Goal: Transaction & Acquisition: Purchase product/service

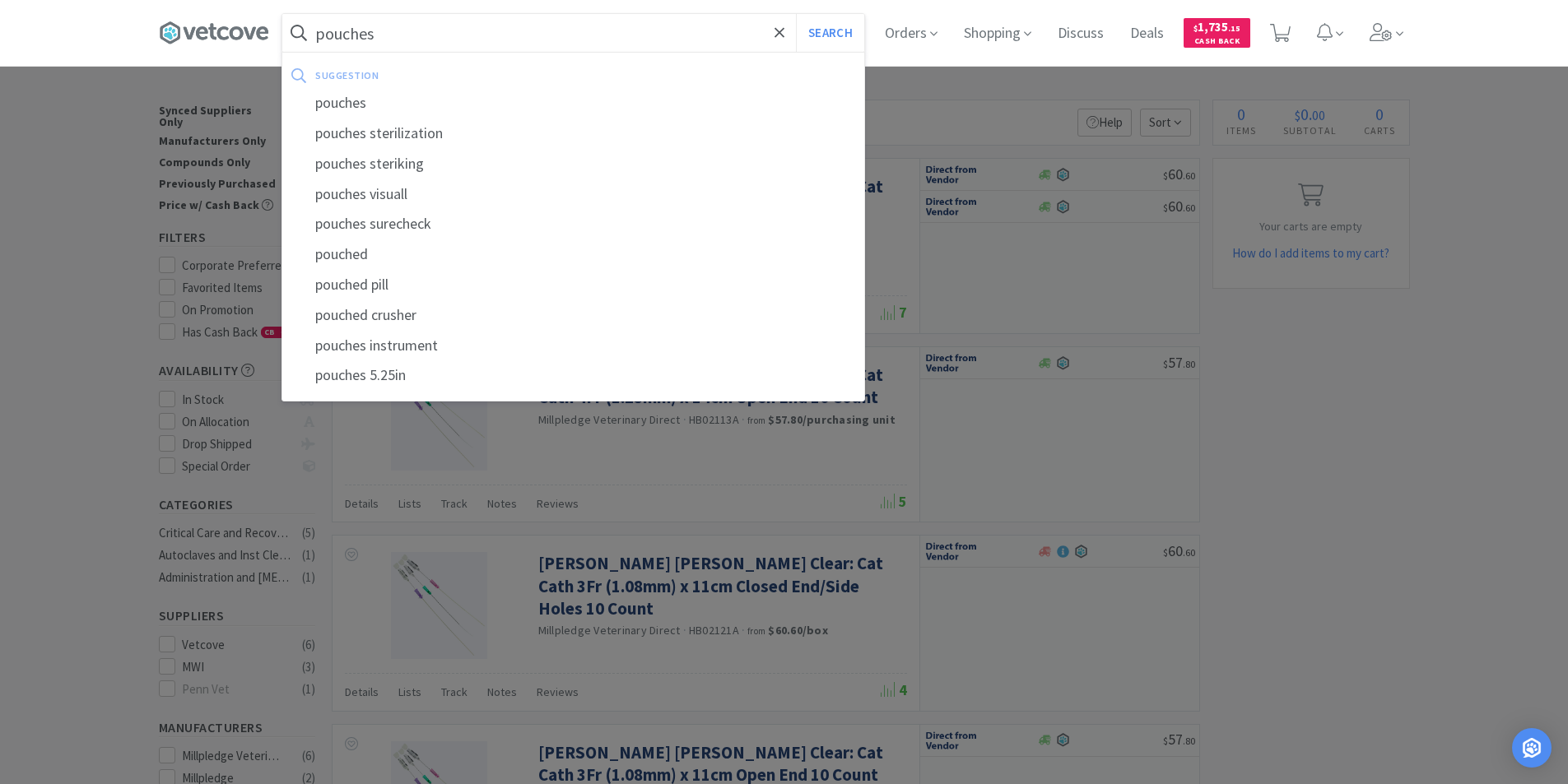
type input "pouches"
click at [796, 14] on button "Search" at bounding box center [830, 33] width 69 height 38
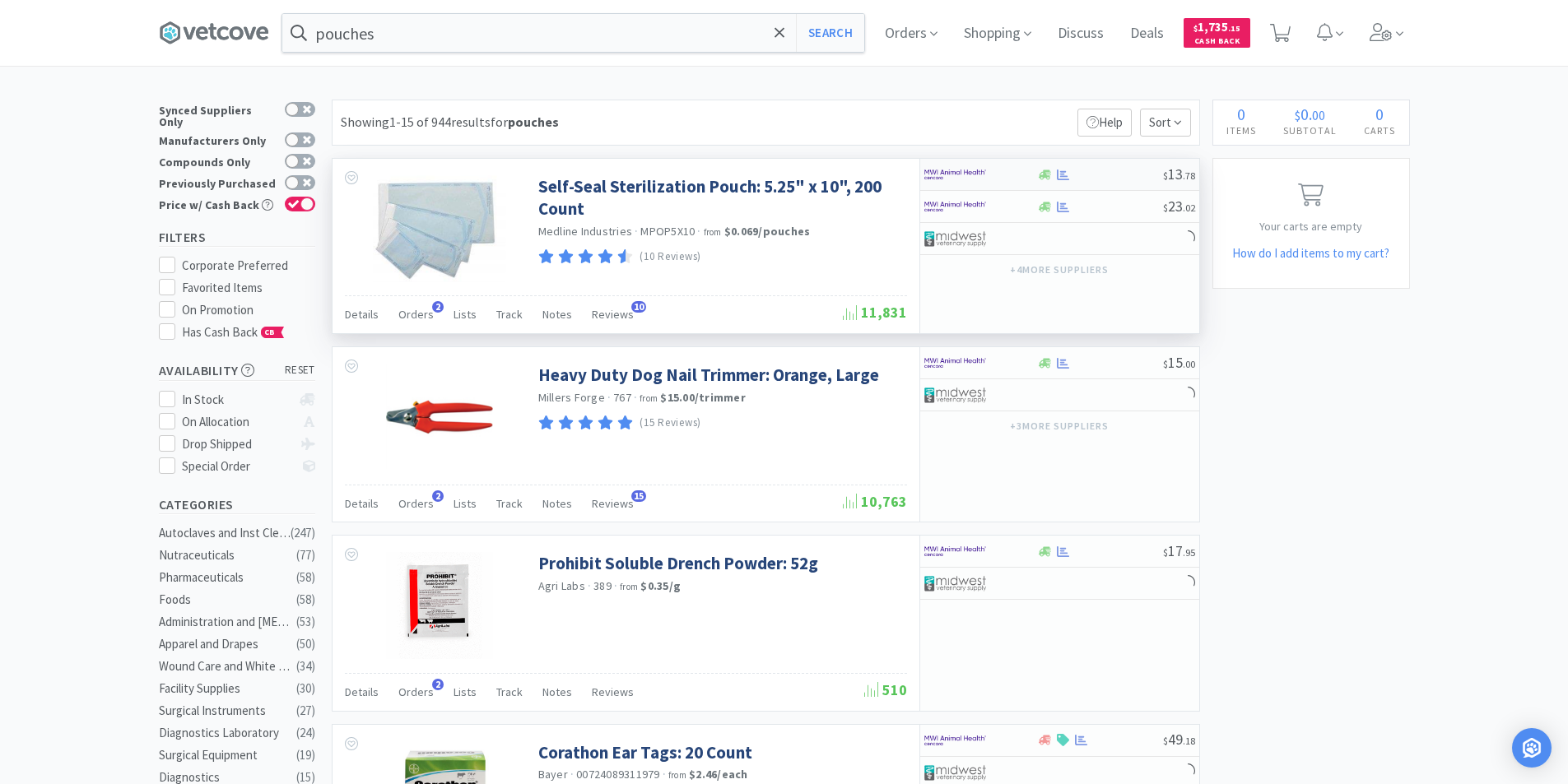
click at [990, 169] on div at bounding box center [969, 174] width 91 height 28
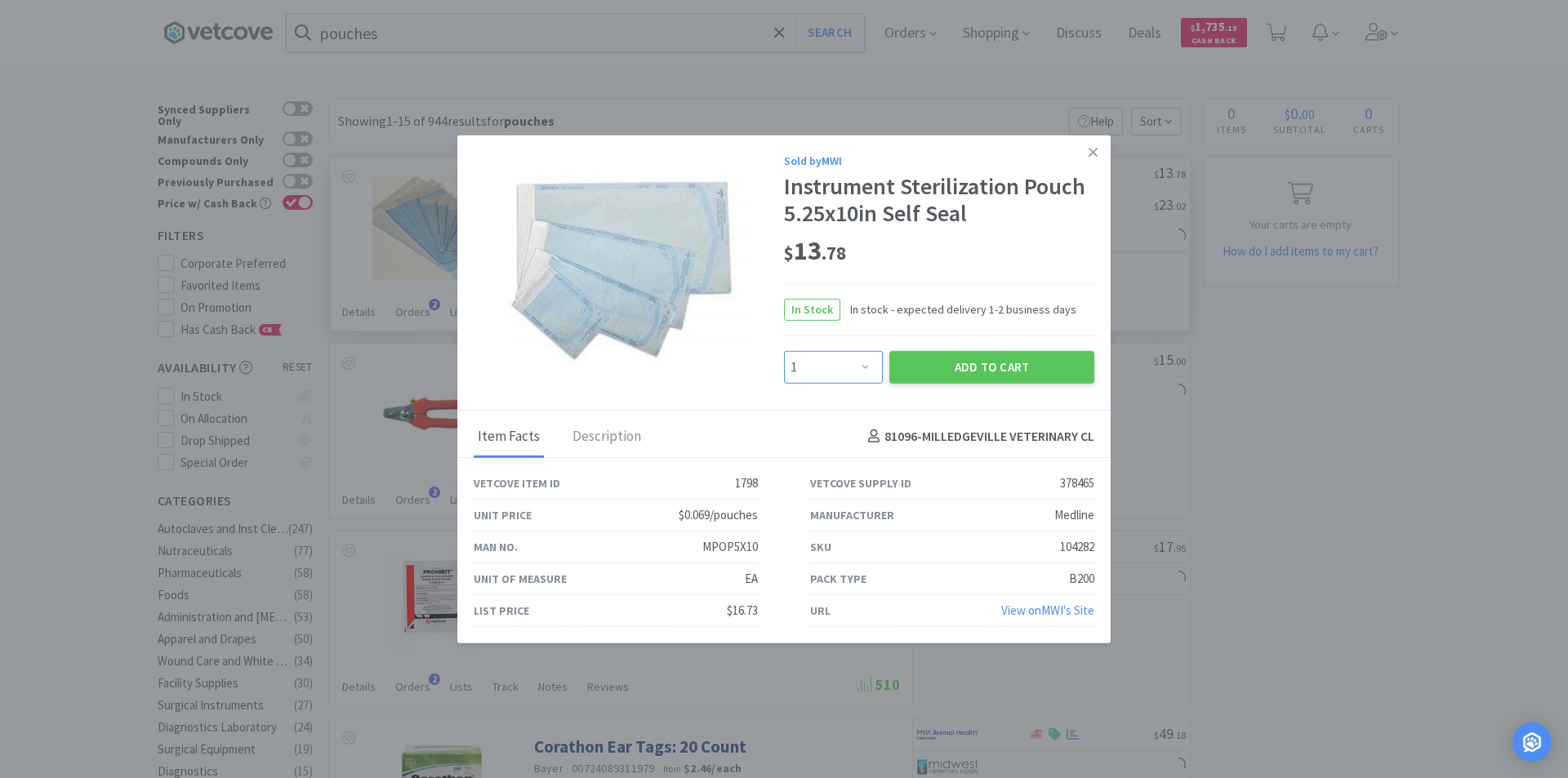
click at [865, 371] on select "Enter Quantity 1 2 3 4 5 6 7 8 9 10 11 12 13 14 15 16 17 18 19 20 Enter Quantity" at bounding box center [833, 366] width 99 height 33
select select "2"
click at [784, 350] on select "Enter Quantity 1 2 3 4 5 6 7 8 9 10 11 12 13 14 15 16 17 18 19 20 Enter Quantity" at bounding box center [833, 366] width 99 height 33
click at [962, 363] on button "Add to Cart" at bounding box center [992, 366] width 205 height 33
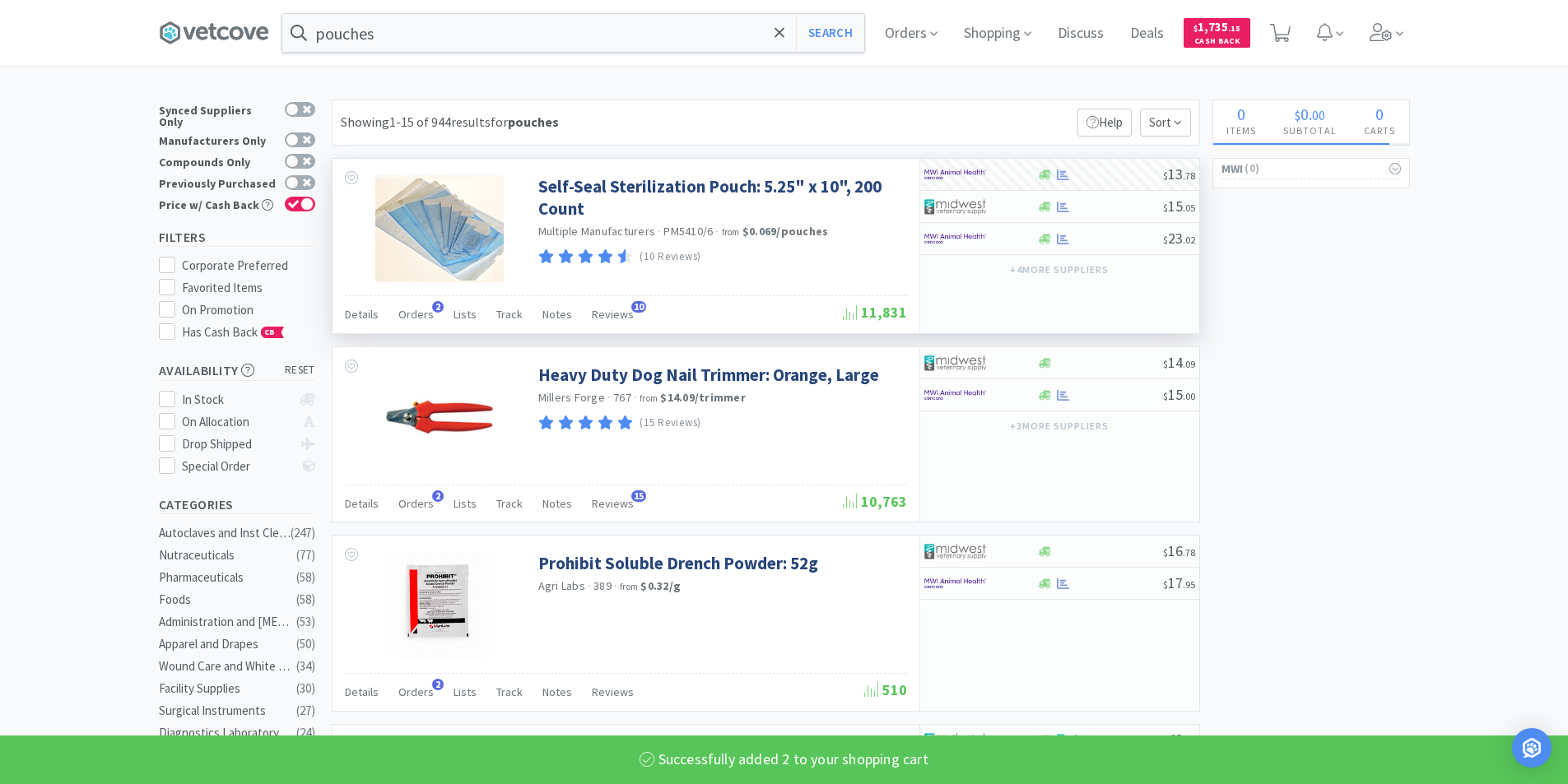
select select "2"
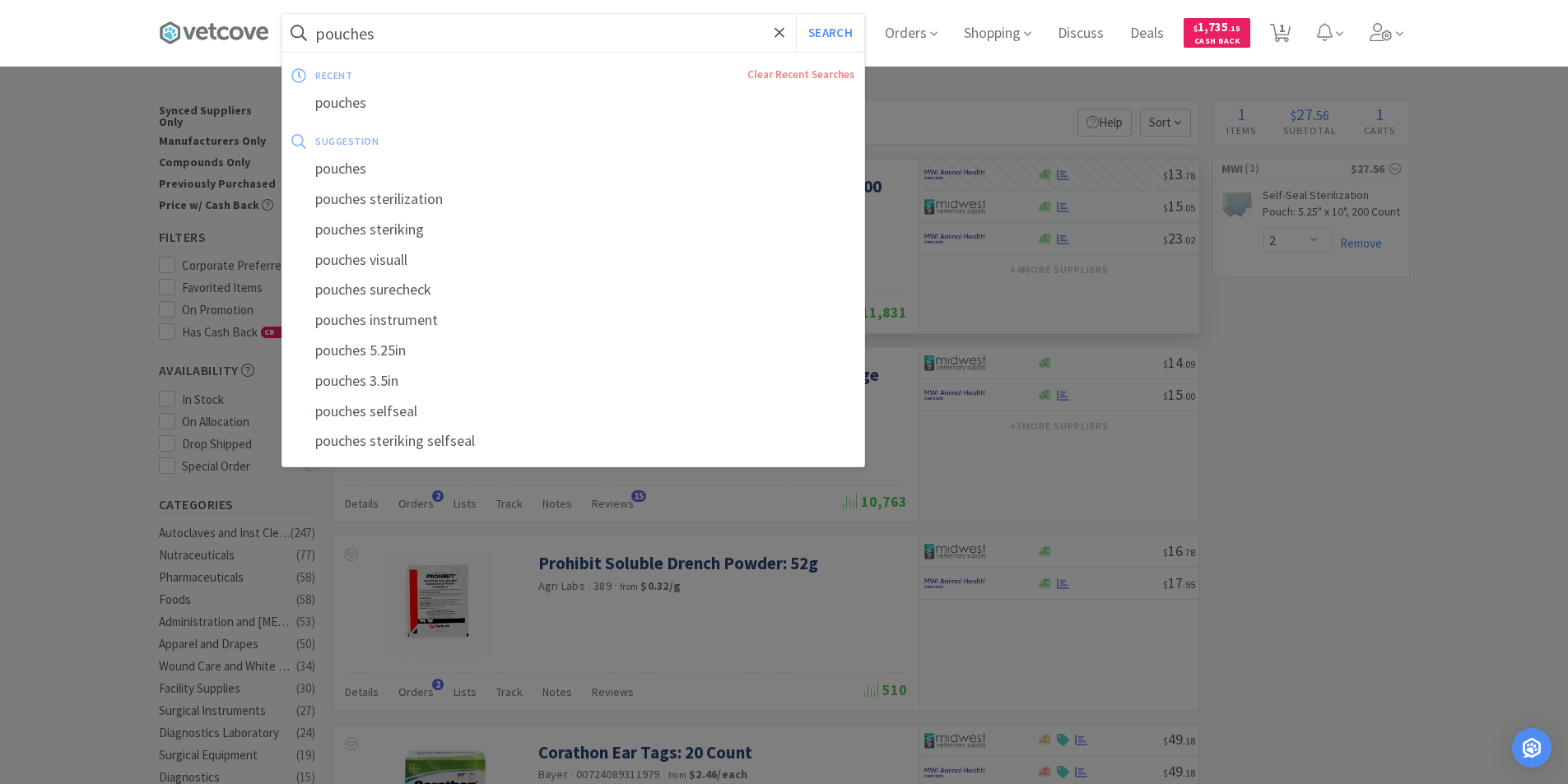
click at [470, 40] on input "pouches" at bounding box center [573, 33] width 582 height 38
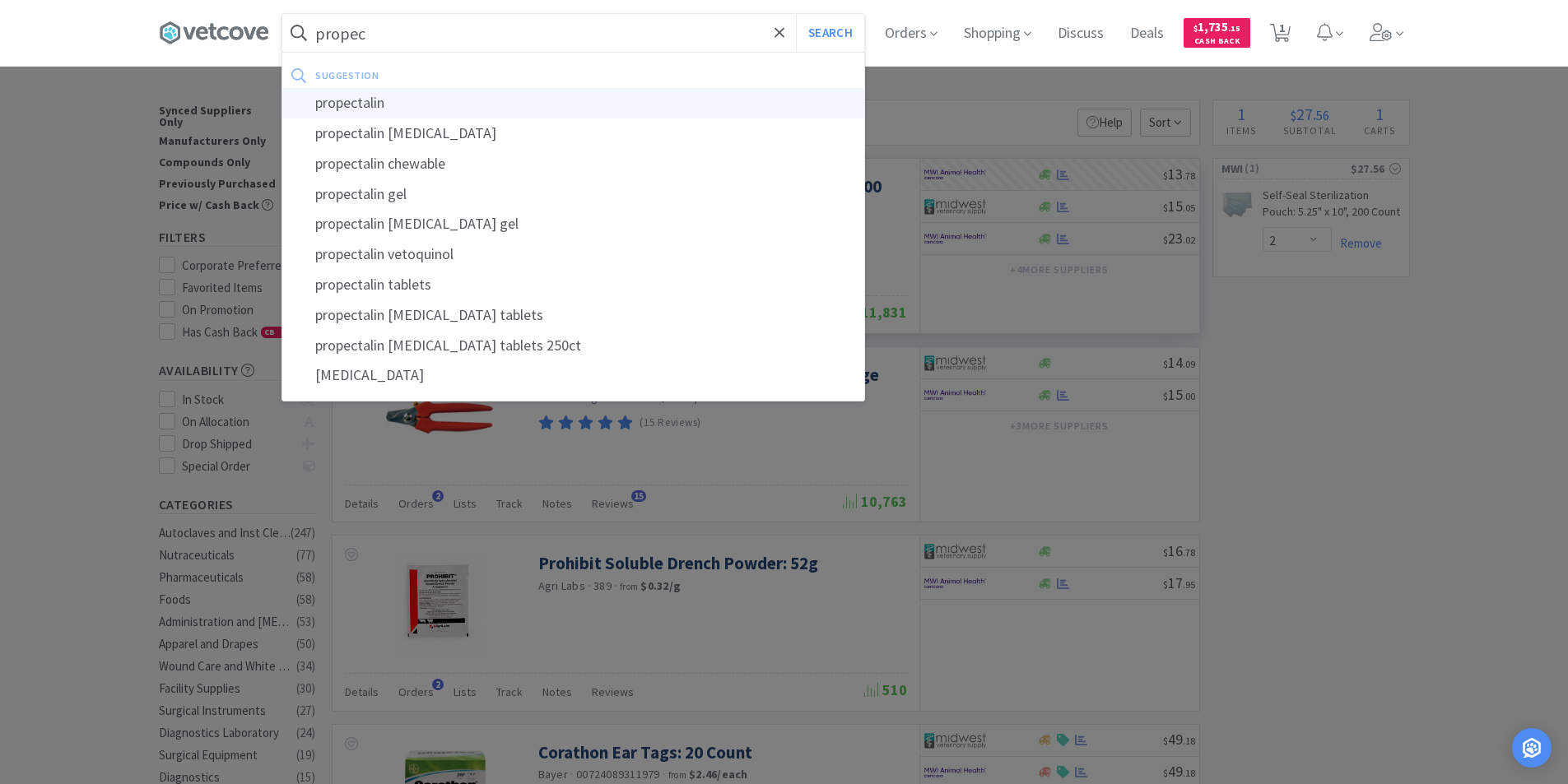
click at [355, 107] on div "propectalin" at bounding box center [573, 103] width 582 height 31
type input "propectalin"
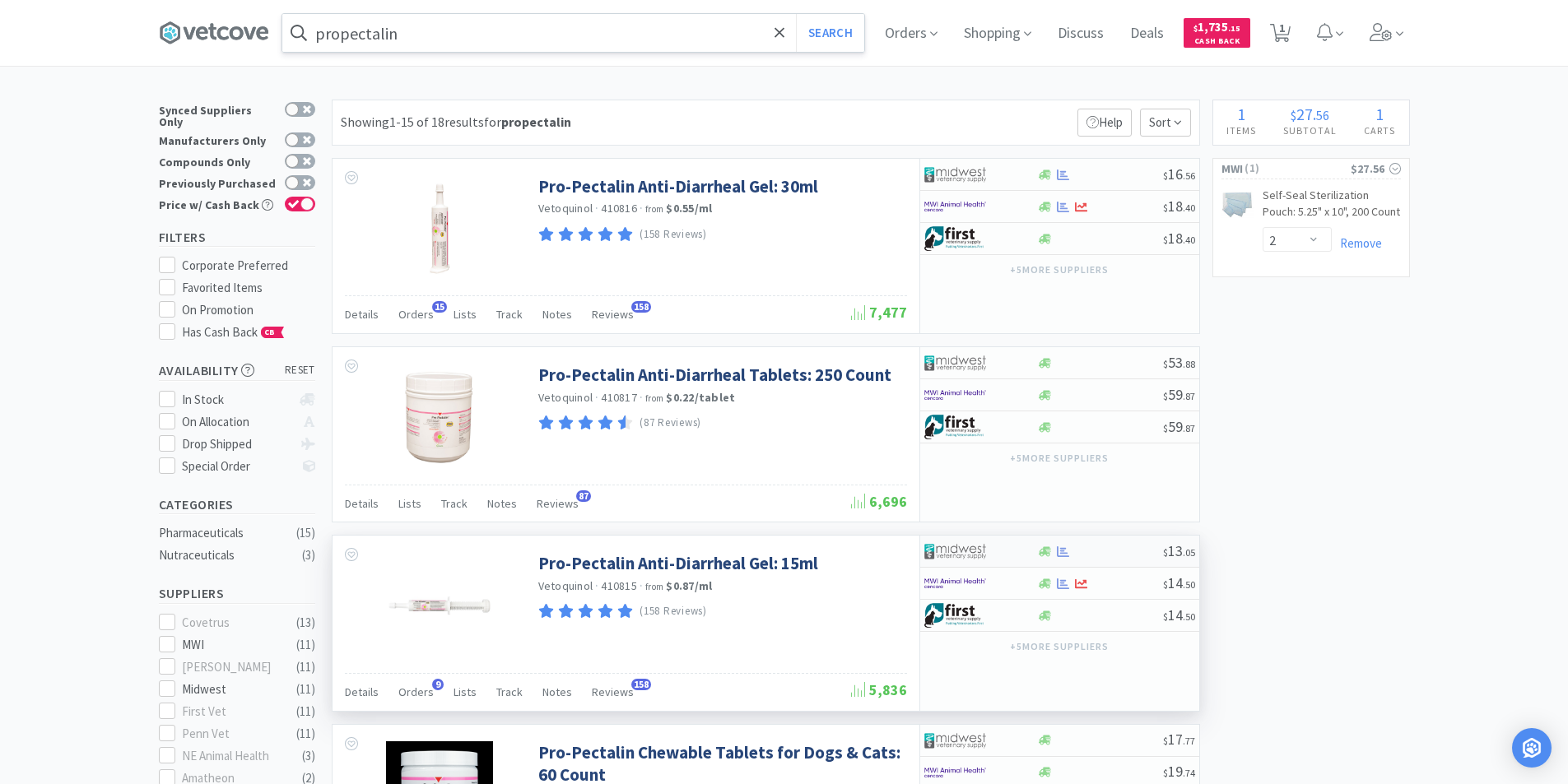
click at [1021, 552] on div at bounding box center [980, 551] width 112 height 28
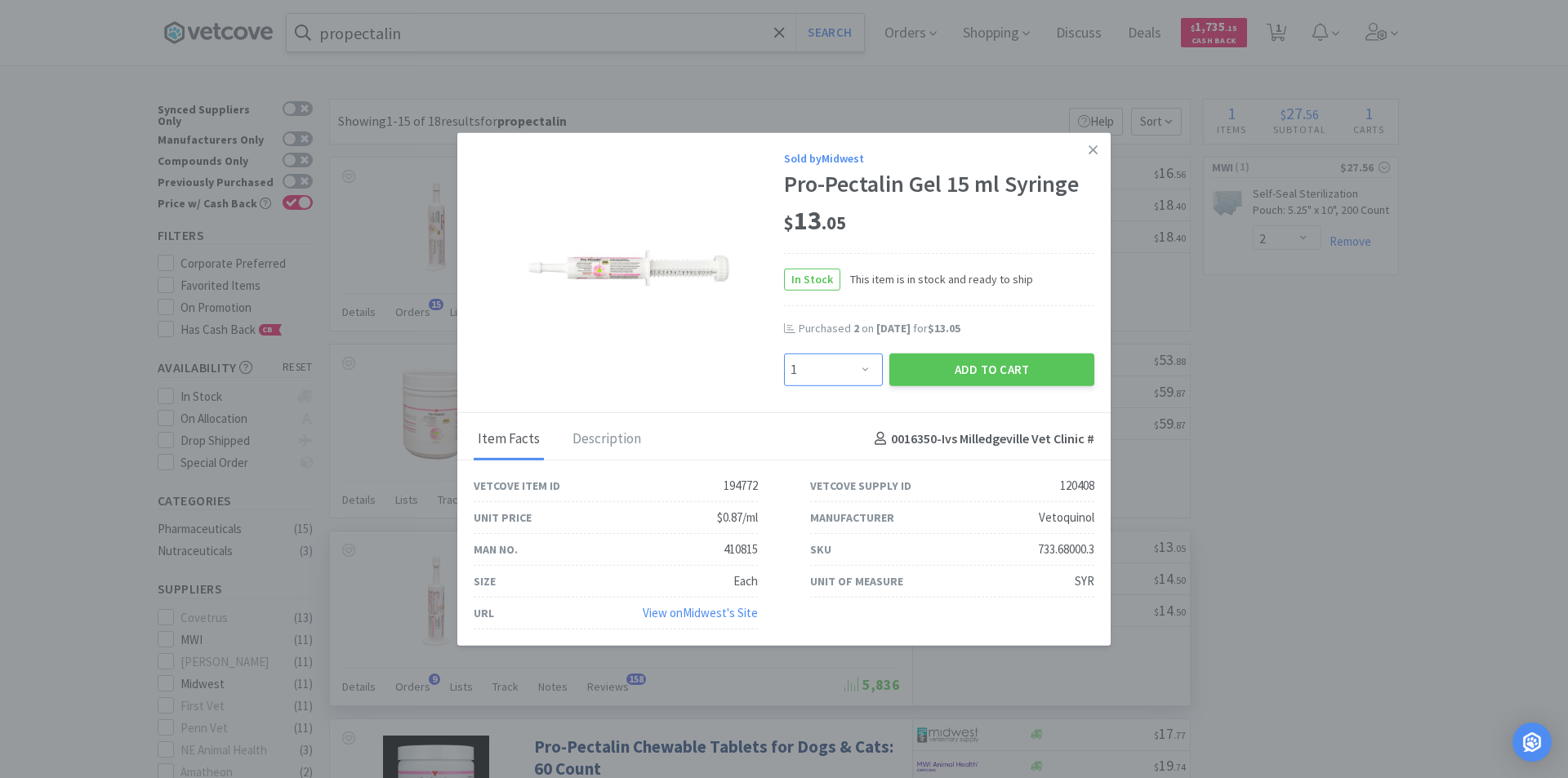
click at [871, 375] on select "Enter Quantity 1 2 3 4 5 6 7 8 9 10 11 12 13 14 15 16 17 18 19 20 Enter Quantity" at bounding box center [833, 368] width 99 height 33
select select "2"
click at [784, 352] on select "Enter Quantity 1 2 3 4 5 6 7 8 9 10 11 12 13 14 15 16 17 18 19 20 Enter Quantity" at bounding box center [833, 368] width 99 height 33
click at [993, 372] on button "Add to Cart" at bounding box center [992, 368] width 205 height 33
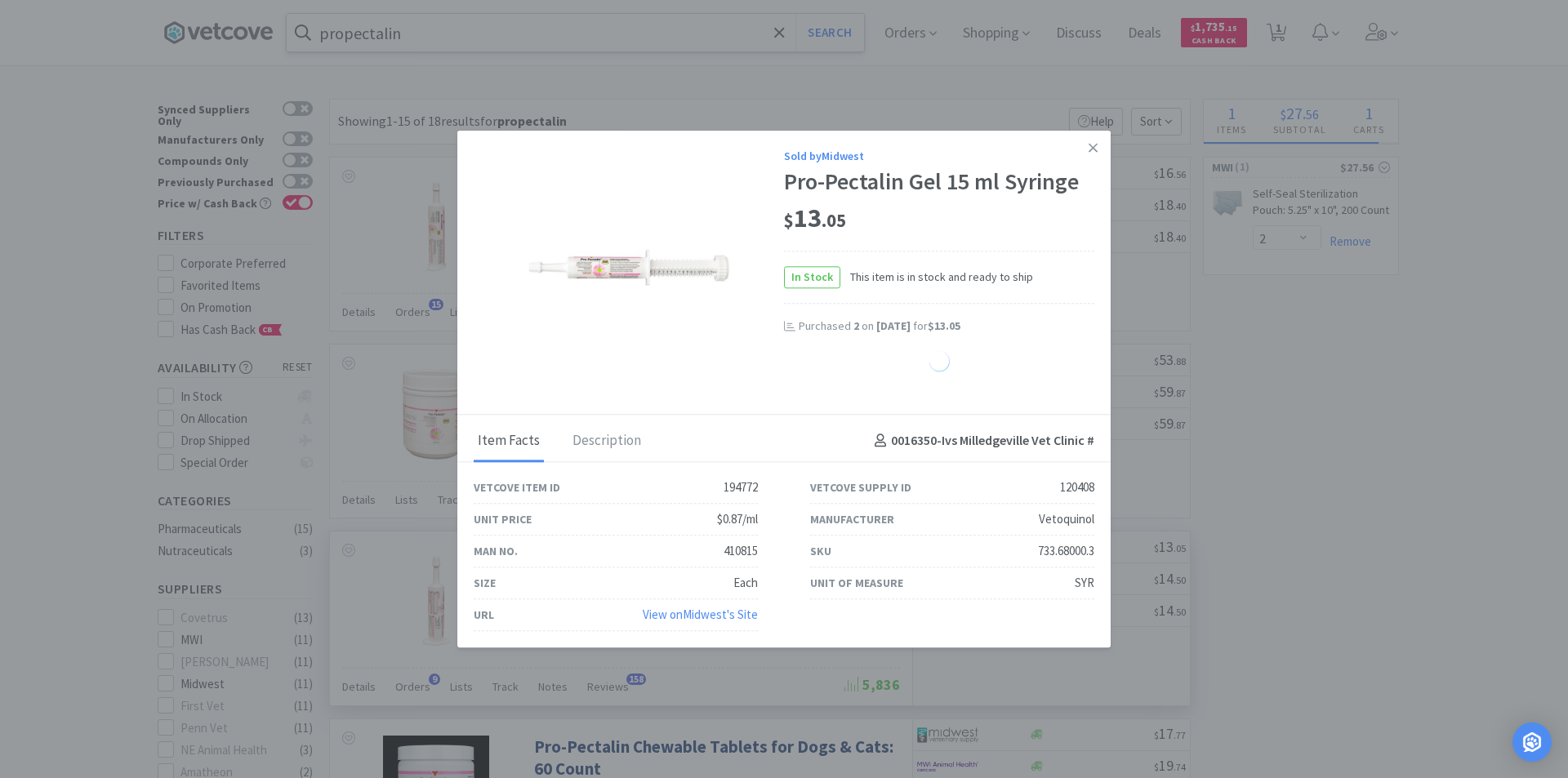
select select "2"
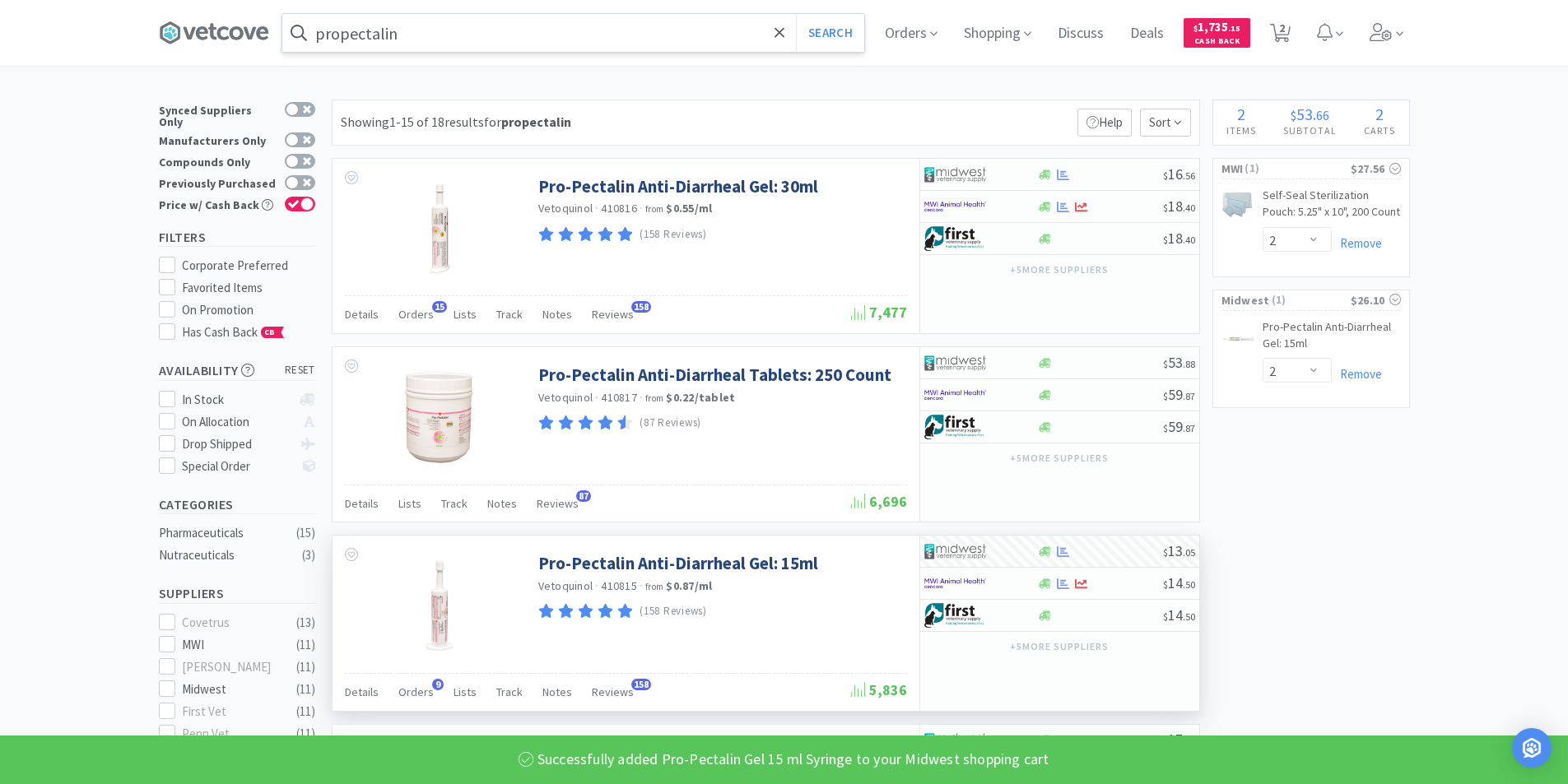
click at [426, 40] on input "propectalin" at bounding box center [573, 33] width 582 height 38
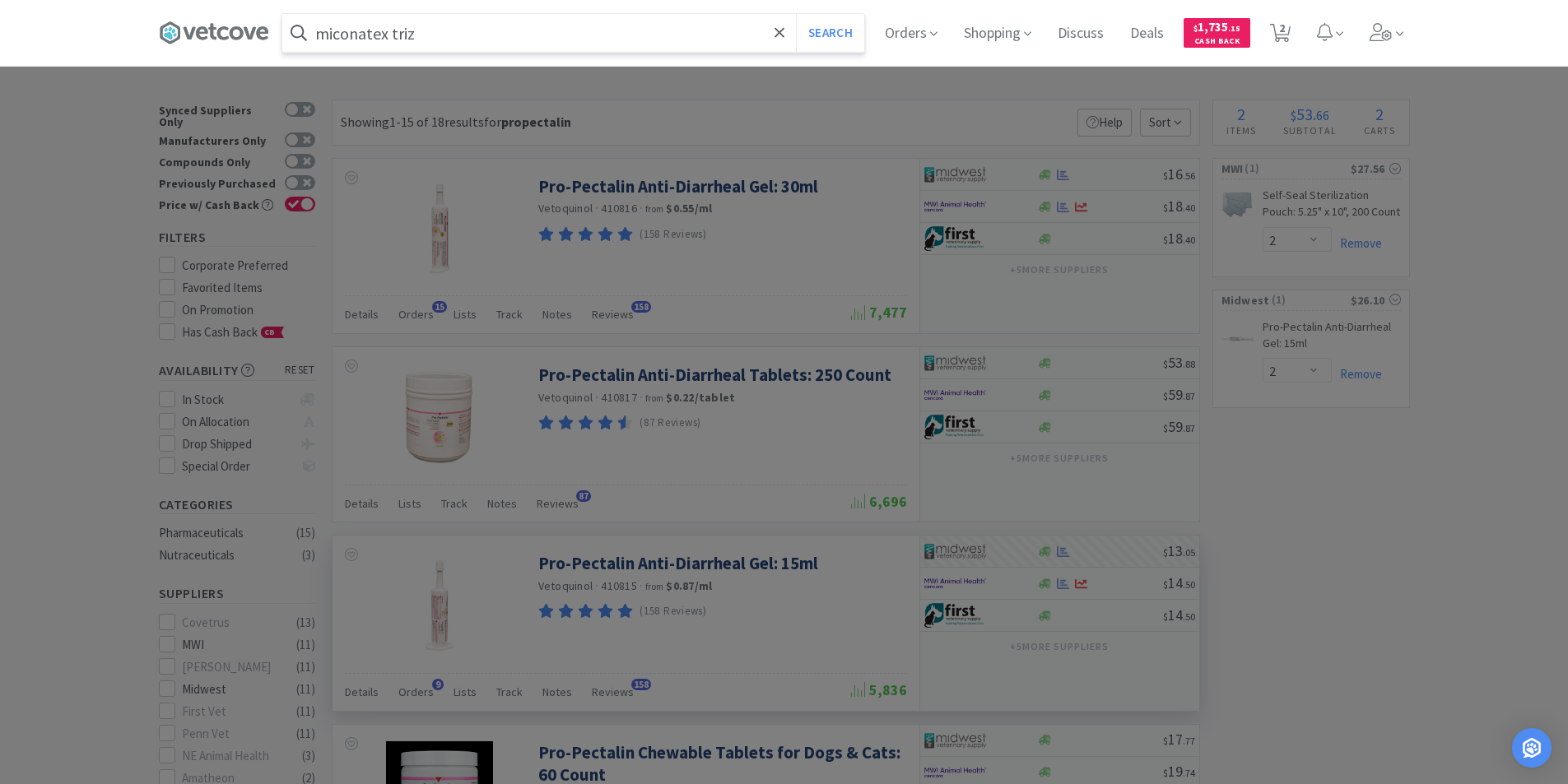
type input "miconatex triz"
click at [796, 14] on button "Search" at bounding box center [830, 33] width 69 height 38
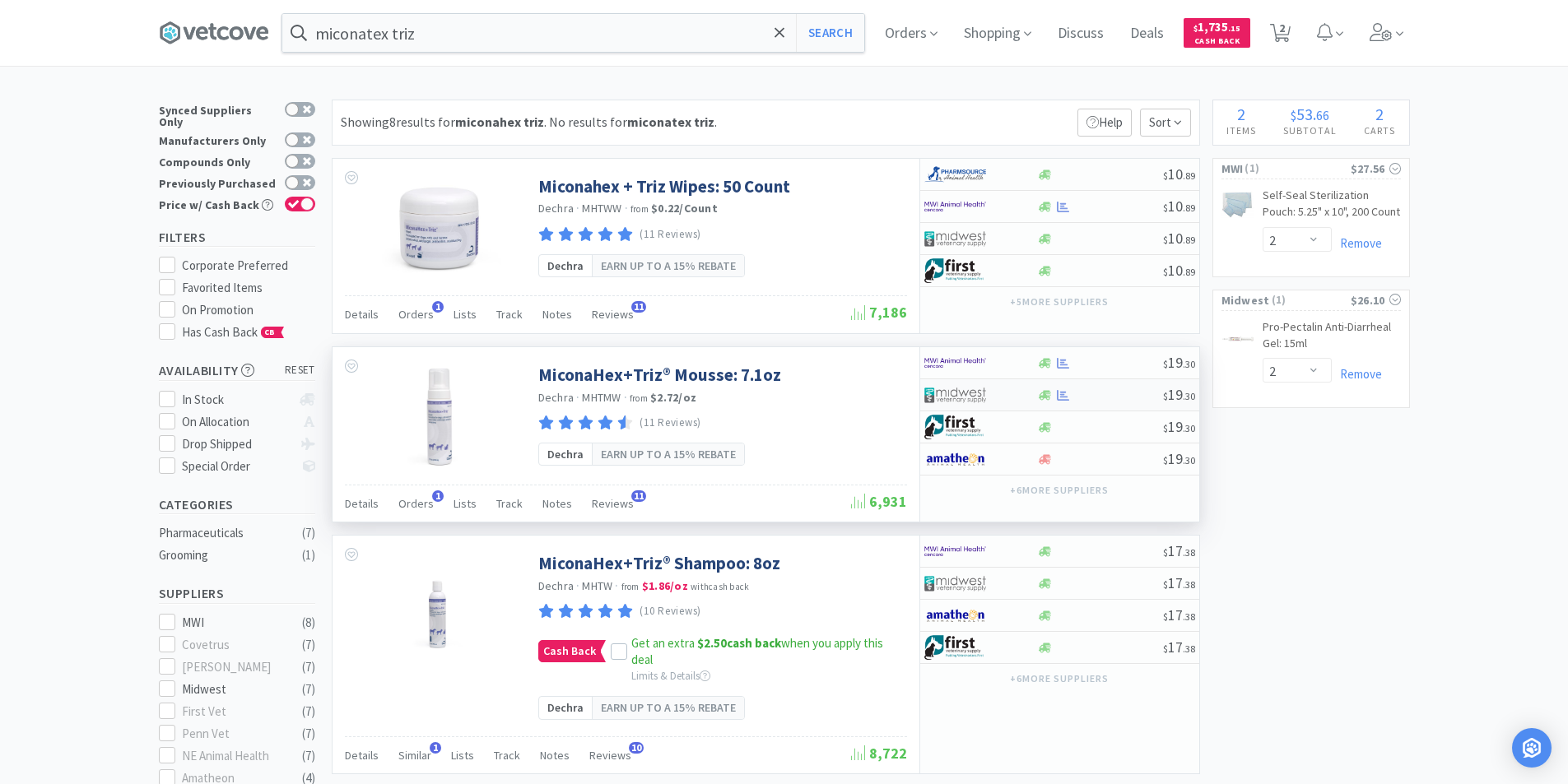
click at [1022, 396] on div at bounding box center [980, 395] width 112 height 28
select select "1"
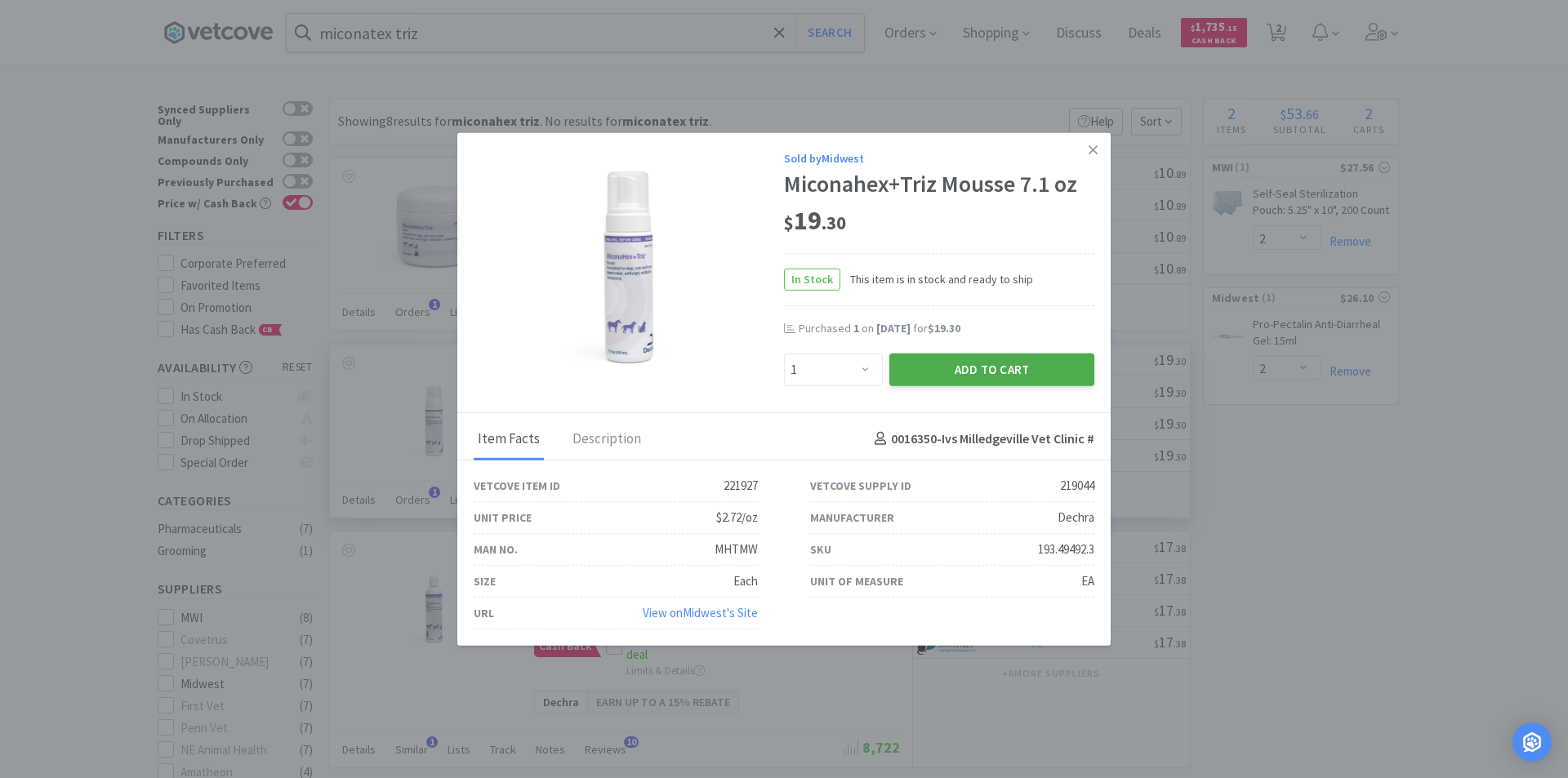
click at [918, 364] on button "Add to Cart" at bounding box center [992, 368] width 205 height 33
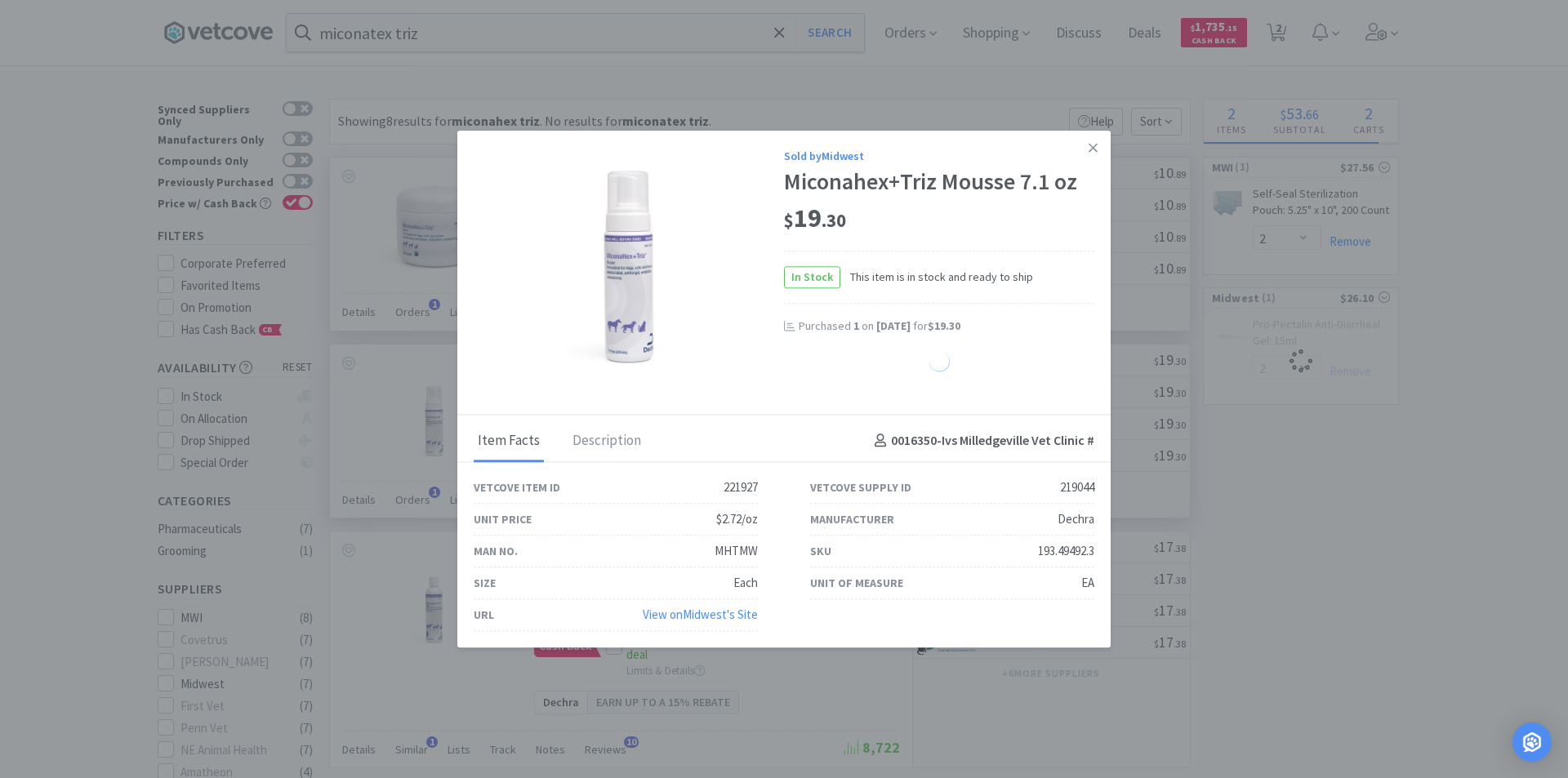
select select "1"
select select "2"
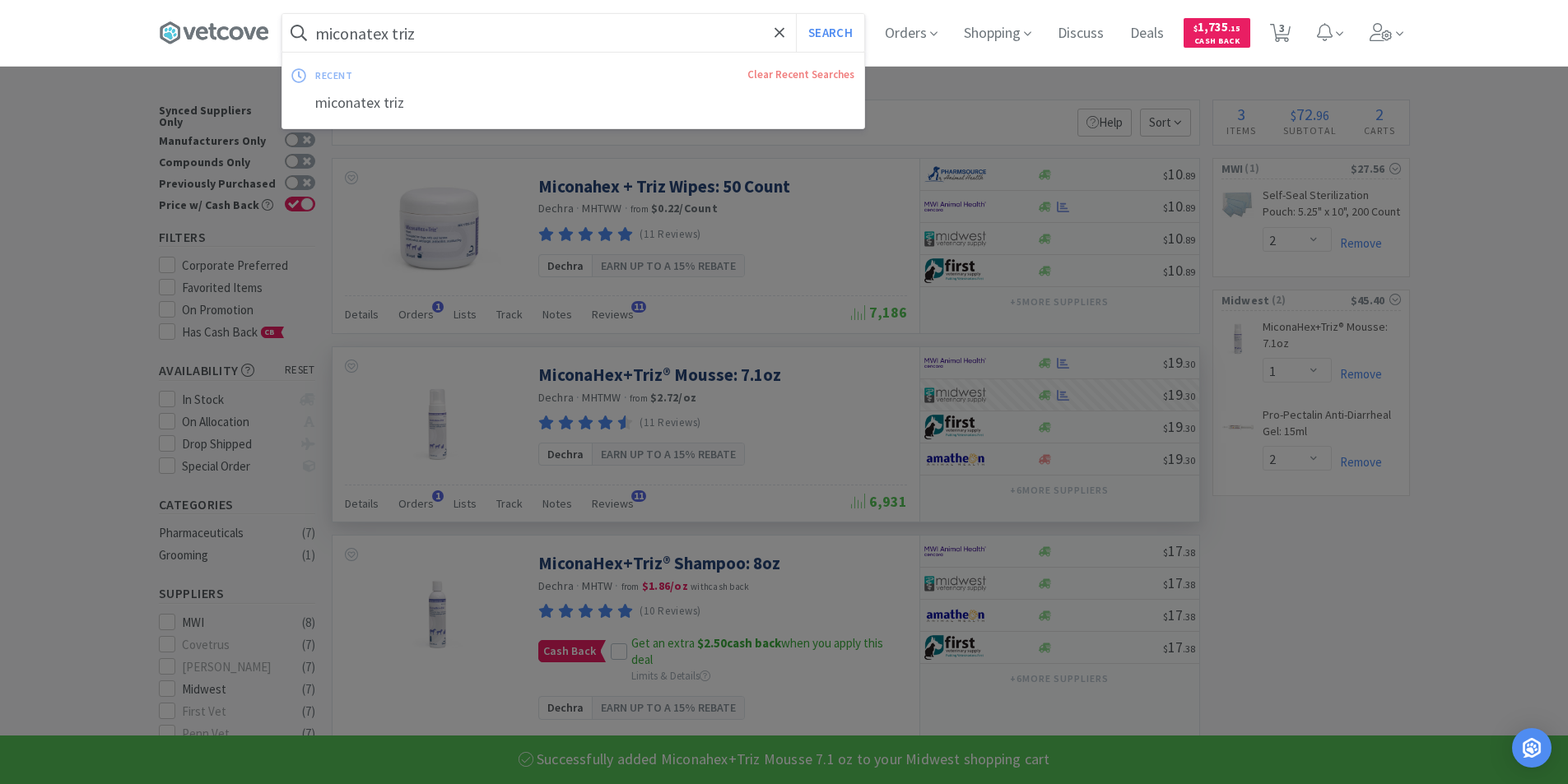
click at [453, 37] on input "miconatex triz" at bounding box center [573, 33] width 582 height 38
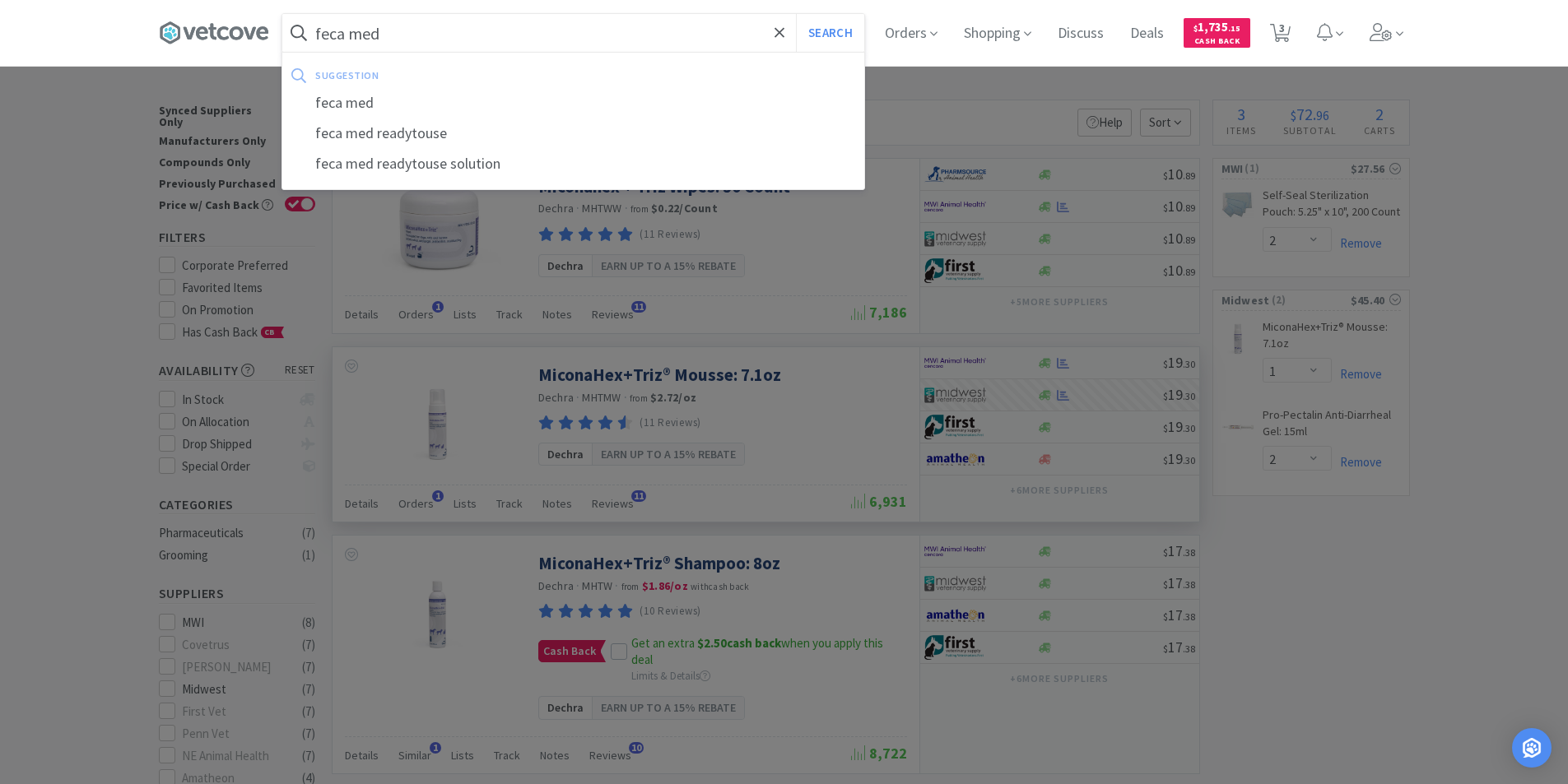
type input "feca med"
click at [452, 78] on div "suggestion" at bounding box center [466, 76] width 301 height 26
click at [823, 35] on button "Search" at bounding box center [830, 33] width 69 height 38
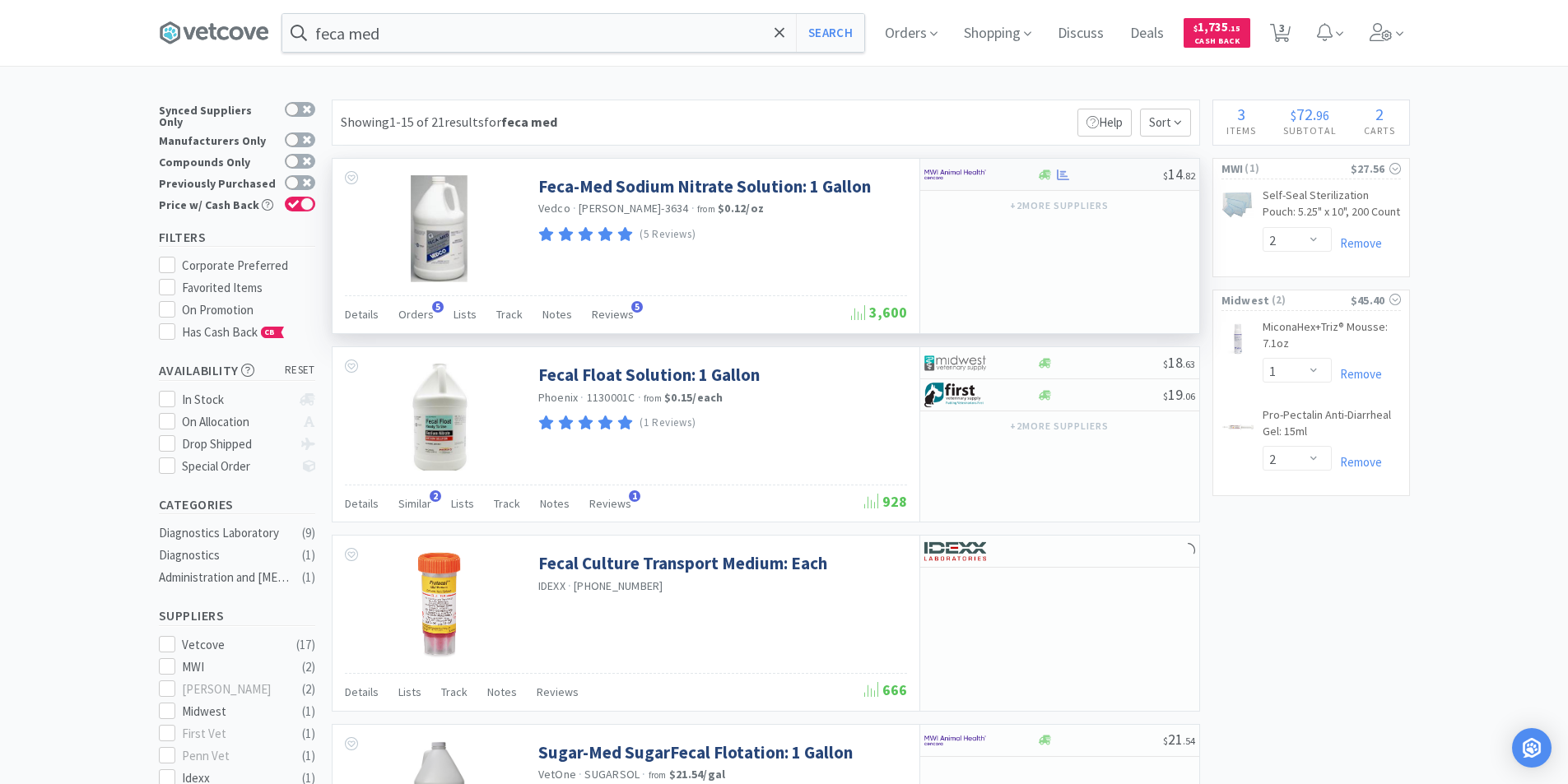
click at [1013, 178] on div at bounding box center [969, 174] width 91 height 28
select select "1"
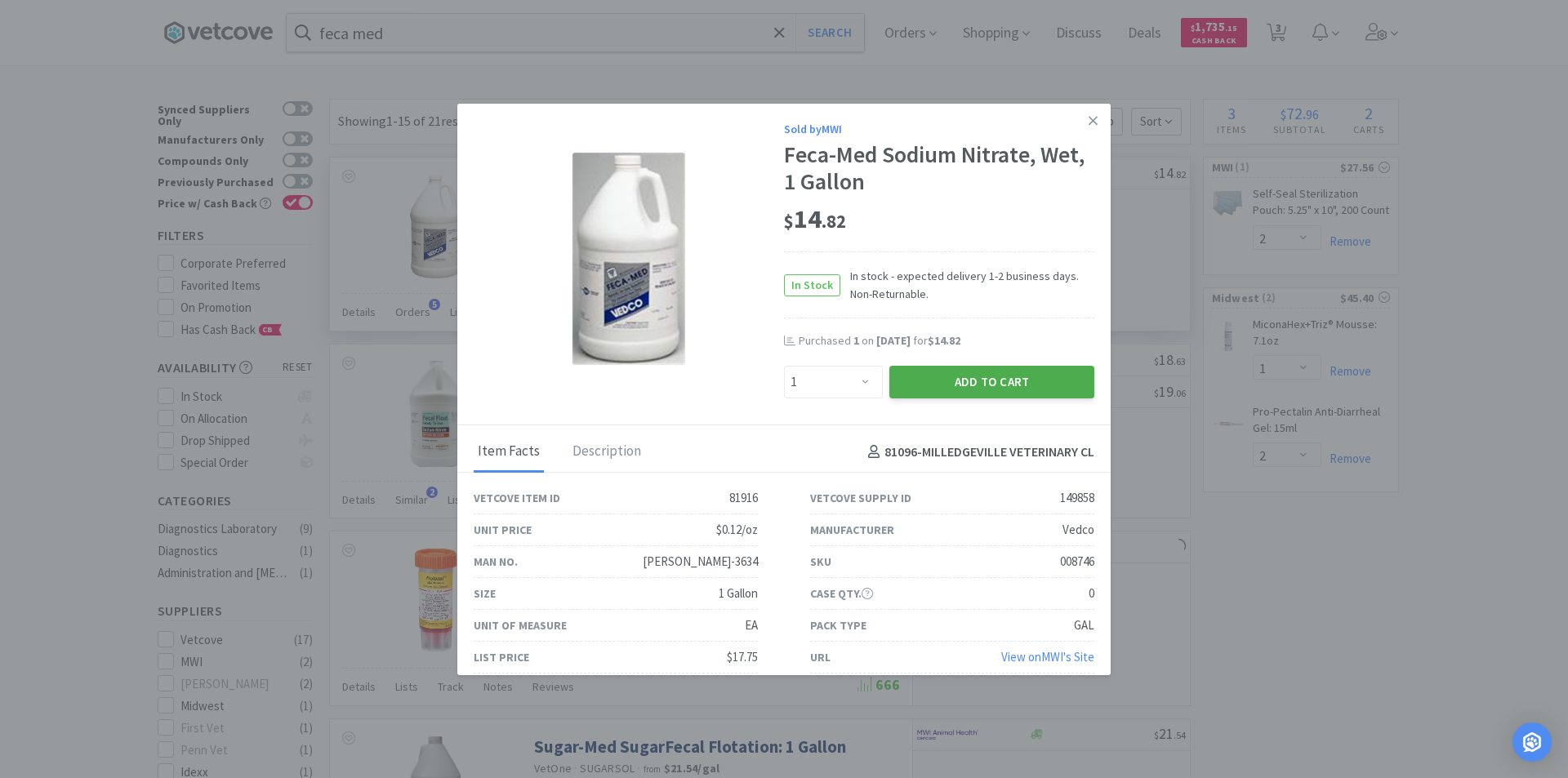
click at [982, 378] on button "Add to Cart" at bounding box center [992, 382] width 205 height 33
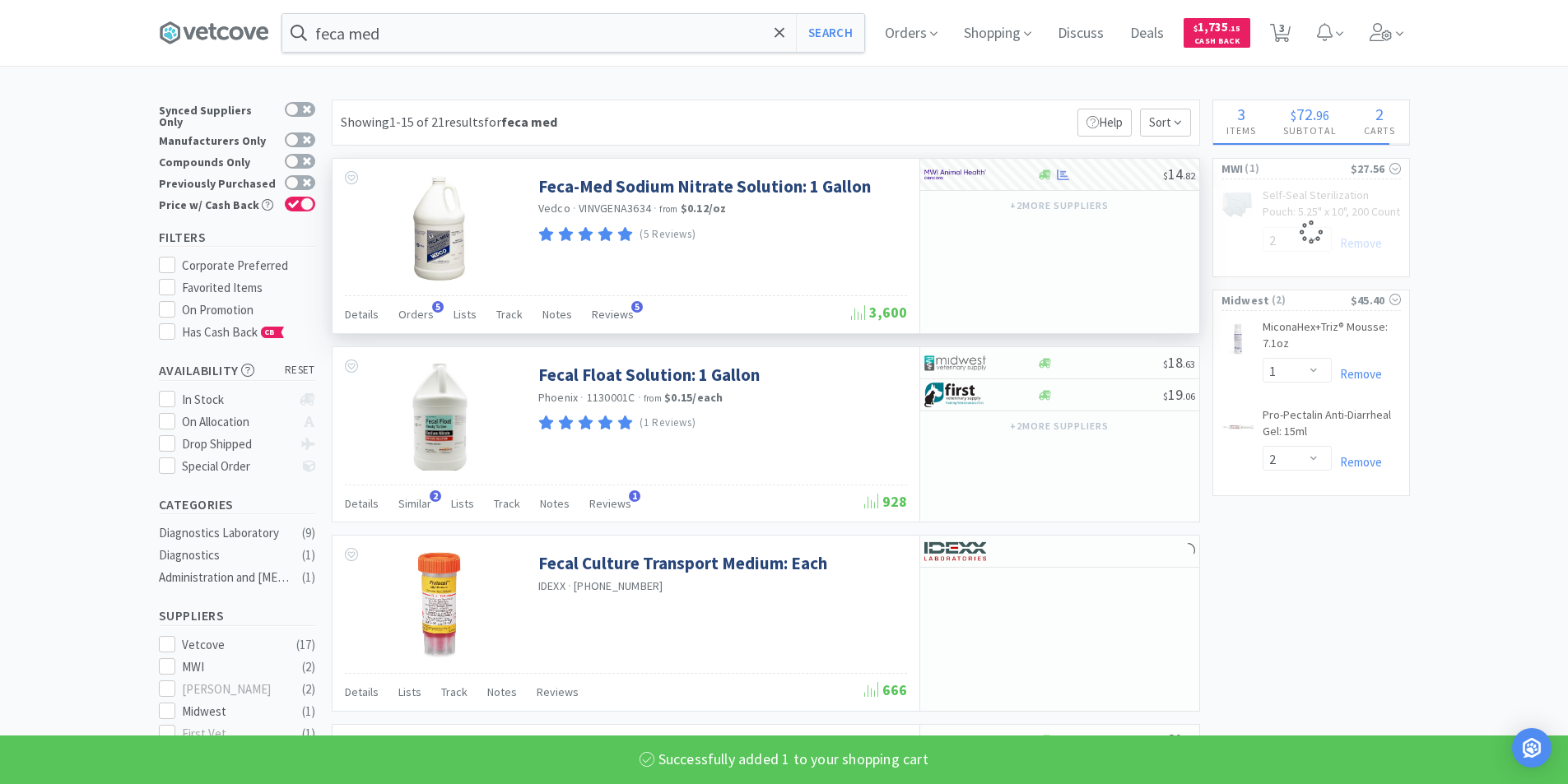
select select "1"
select select "2"
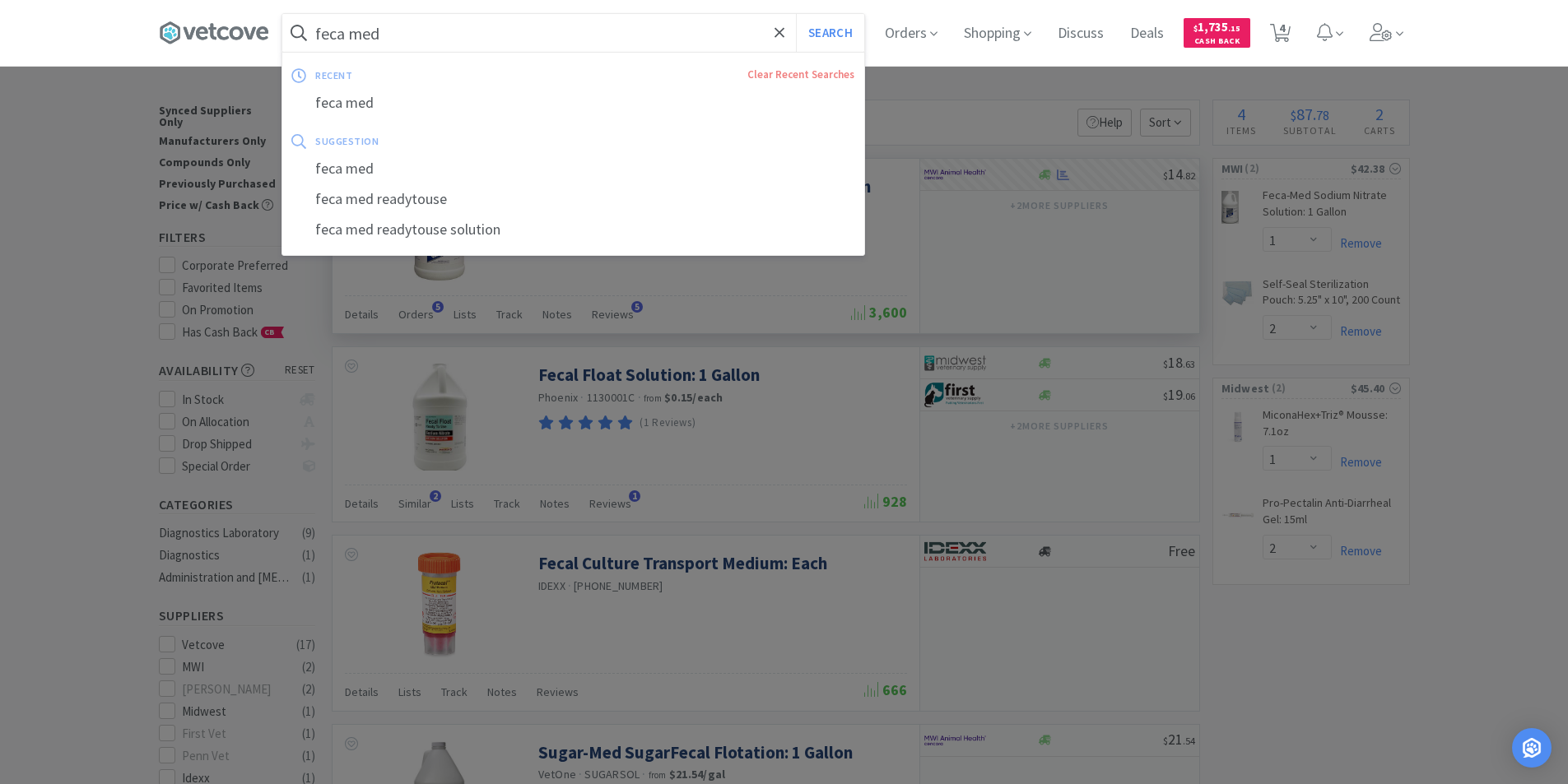
click at [424, 34] on input "feca med" at bounding box center [573, 33] width 582 height 38
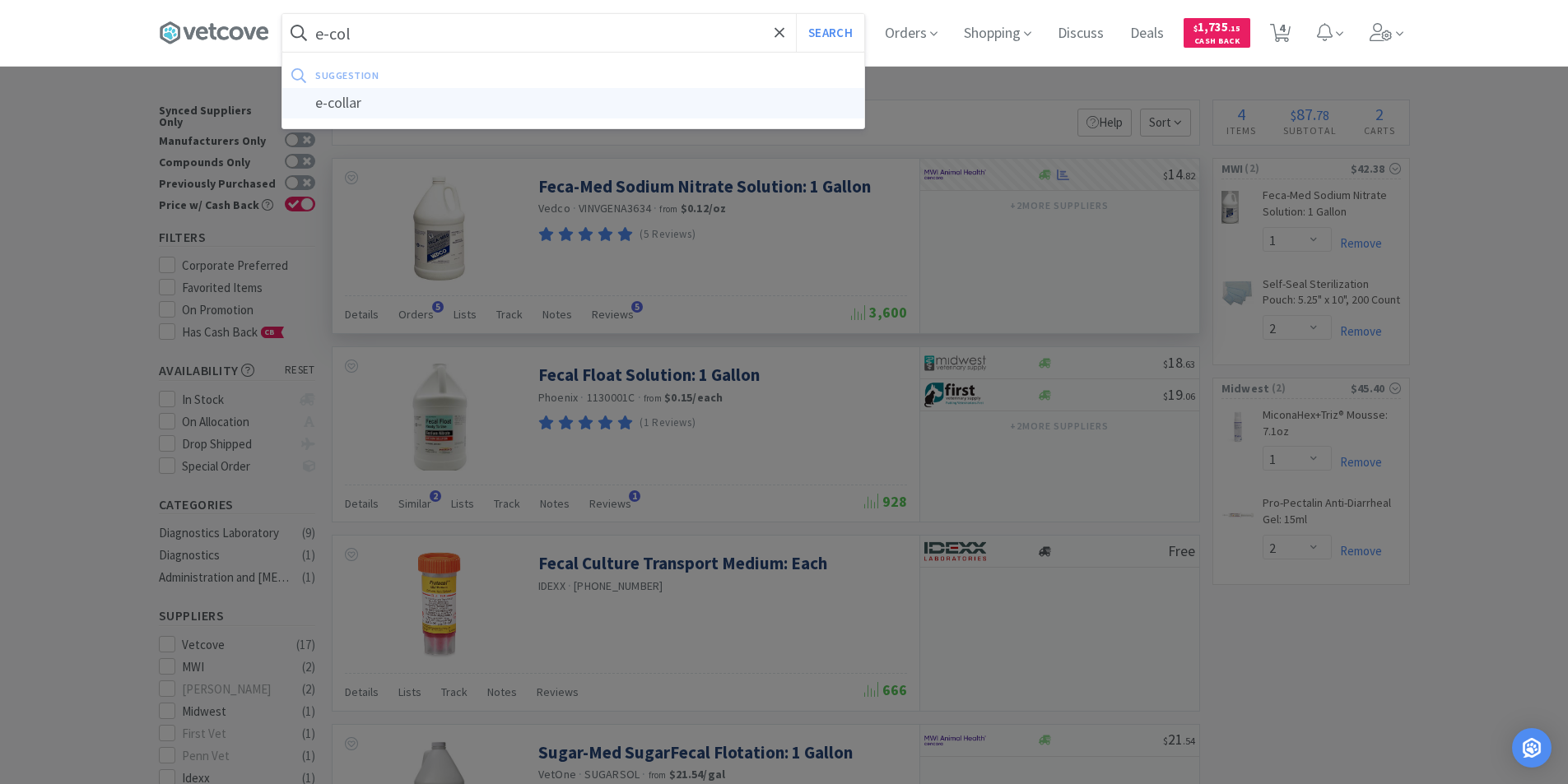
click at [348, 107] on div "e-collar" at bounding box center [573, 103] width 582 height 31
type input "e-collar"
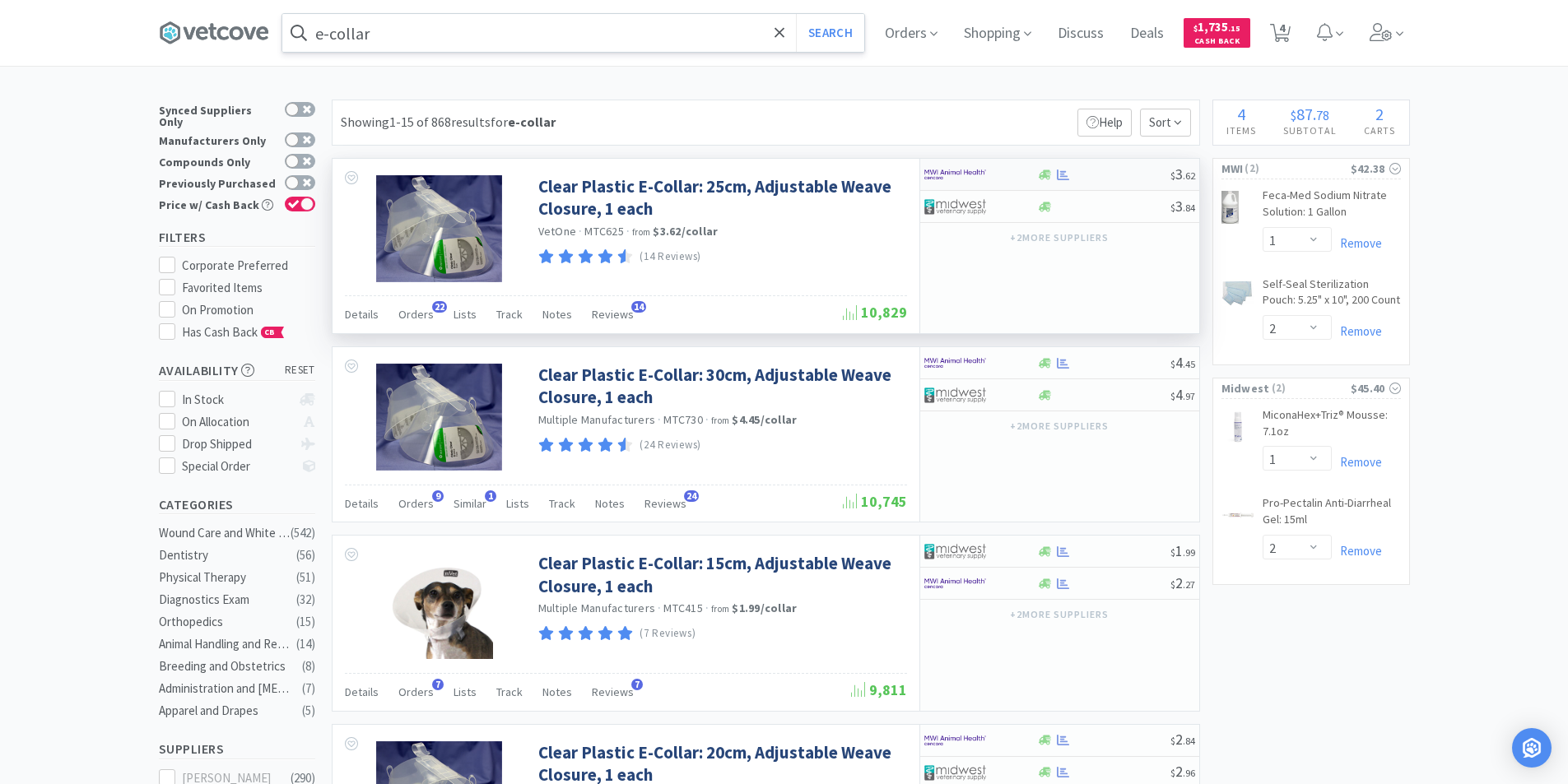
click at [989, 169] on div at bounding box center [969, 174] width 91 height 28
select select "10"
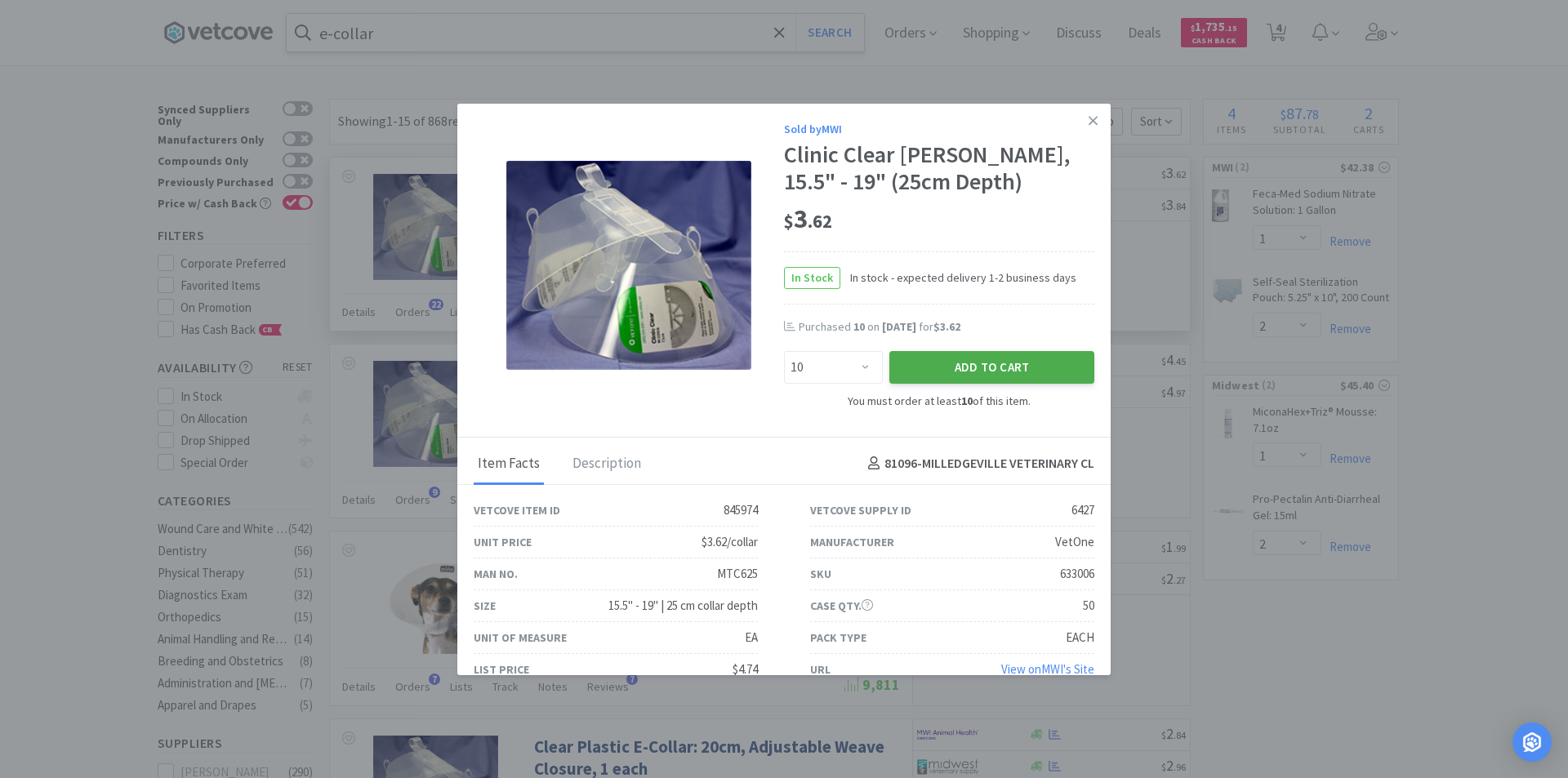
click at [958, 366] on button "Add to Cart" at bounding box center [992, 367] width 205 height 33
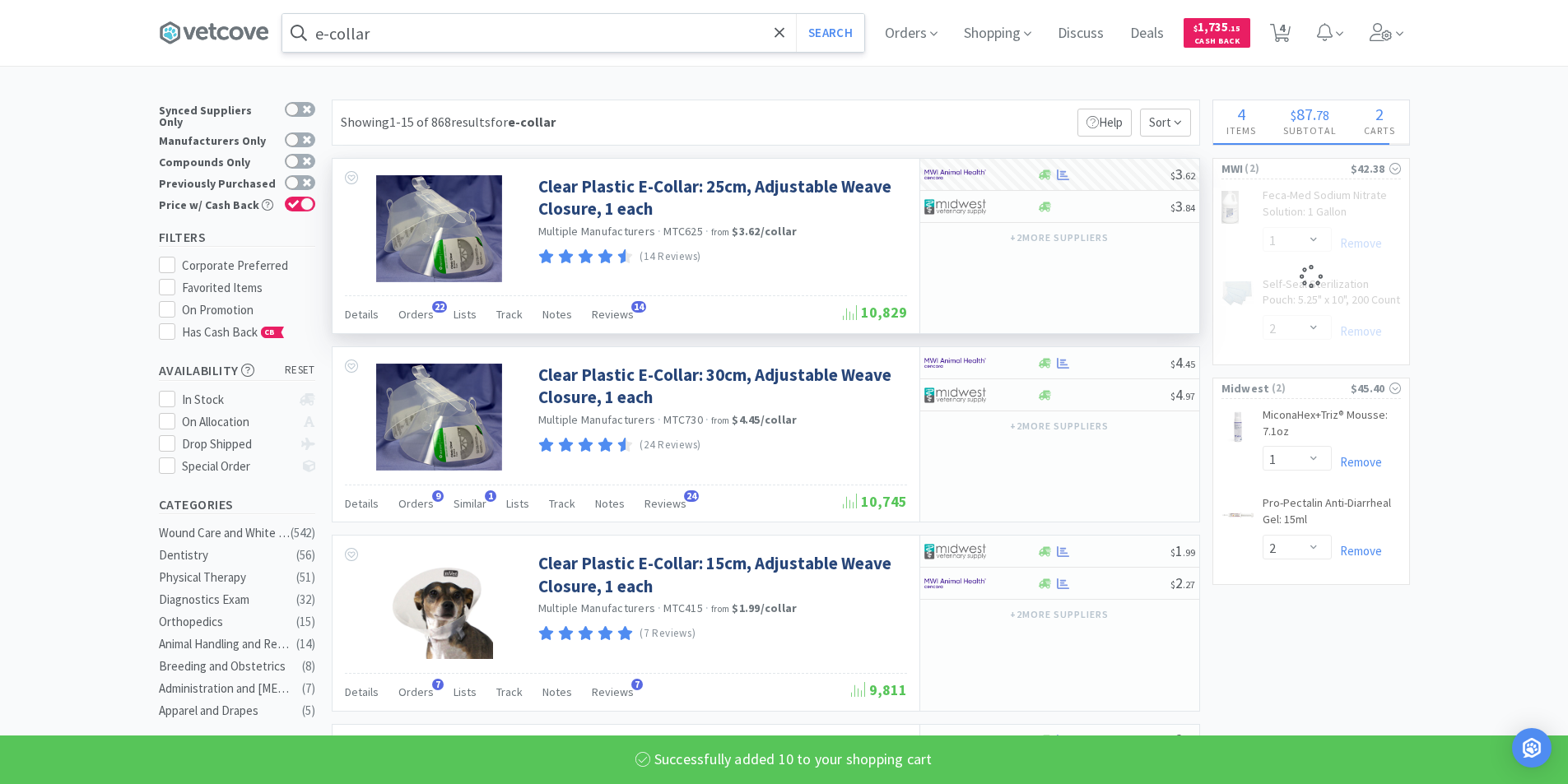
select select "10"
select select "1"
select select "2"
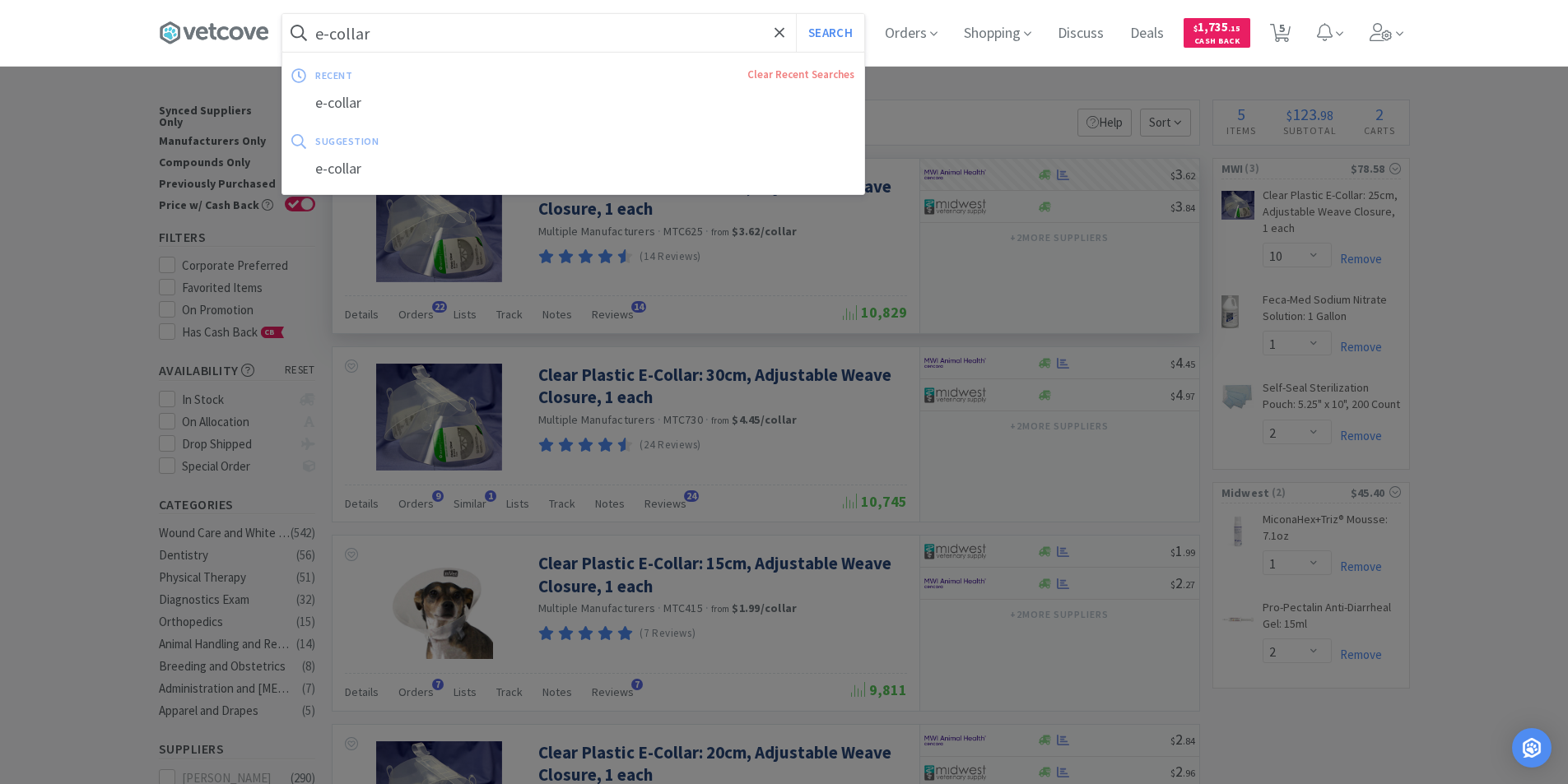
click at [511, 41] on input "e-collar" at bounding box center [573, 33] width 582 height 38
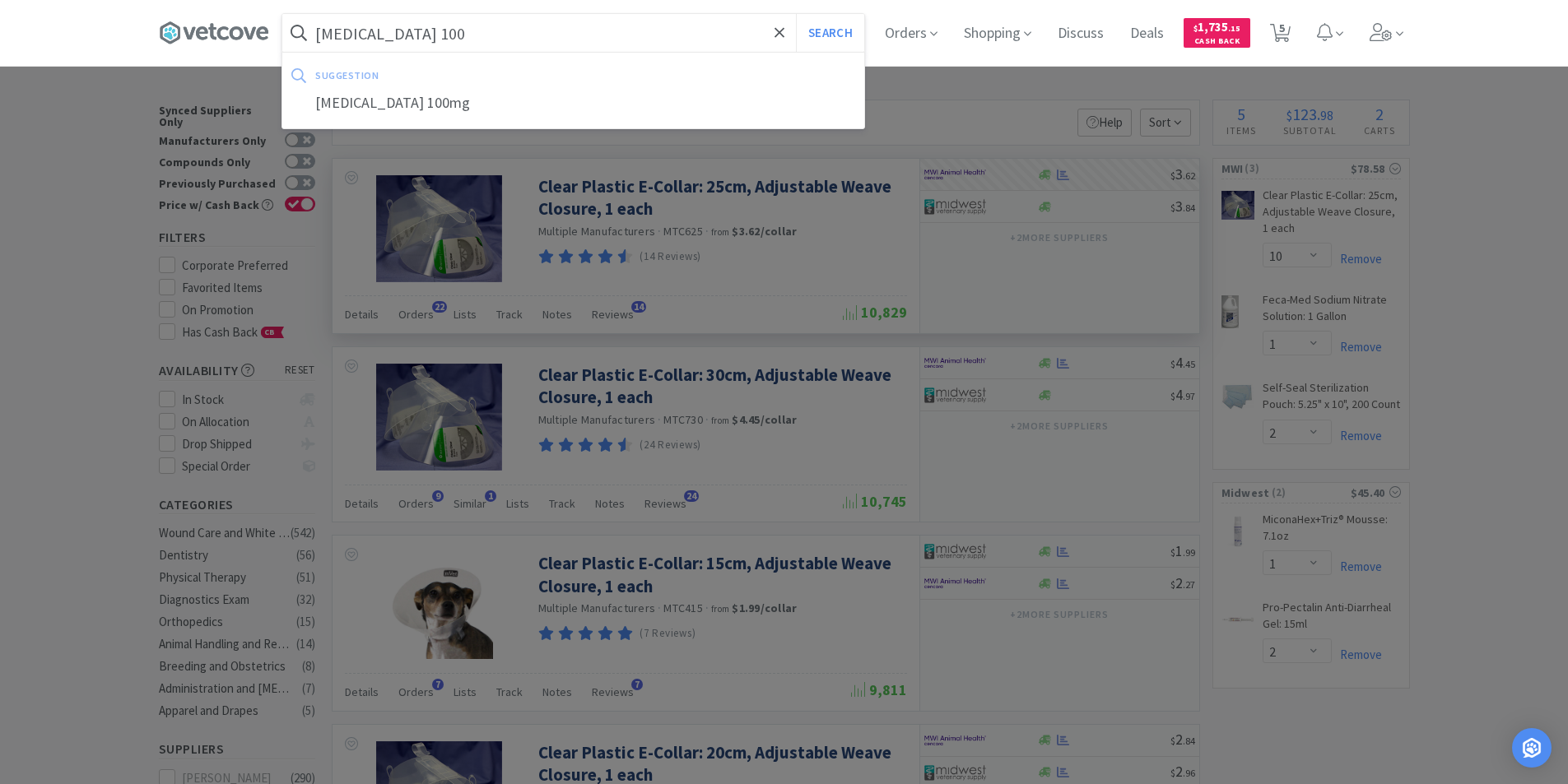
click at [406, 99] on div "[MEDICAL_DATA] 100mg" at bounding box center [573, 103] width 582 height 31
type input "[MEDICAL_DATA] 100mg"
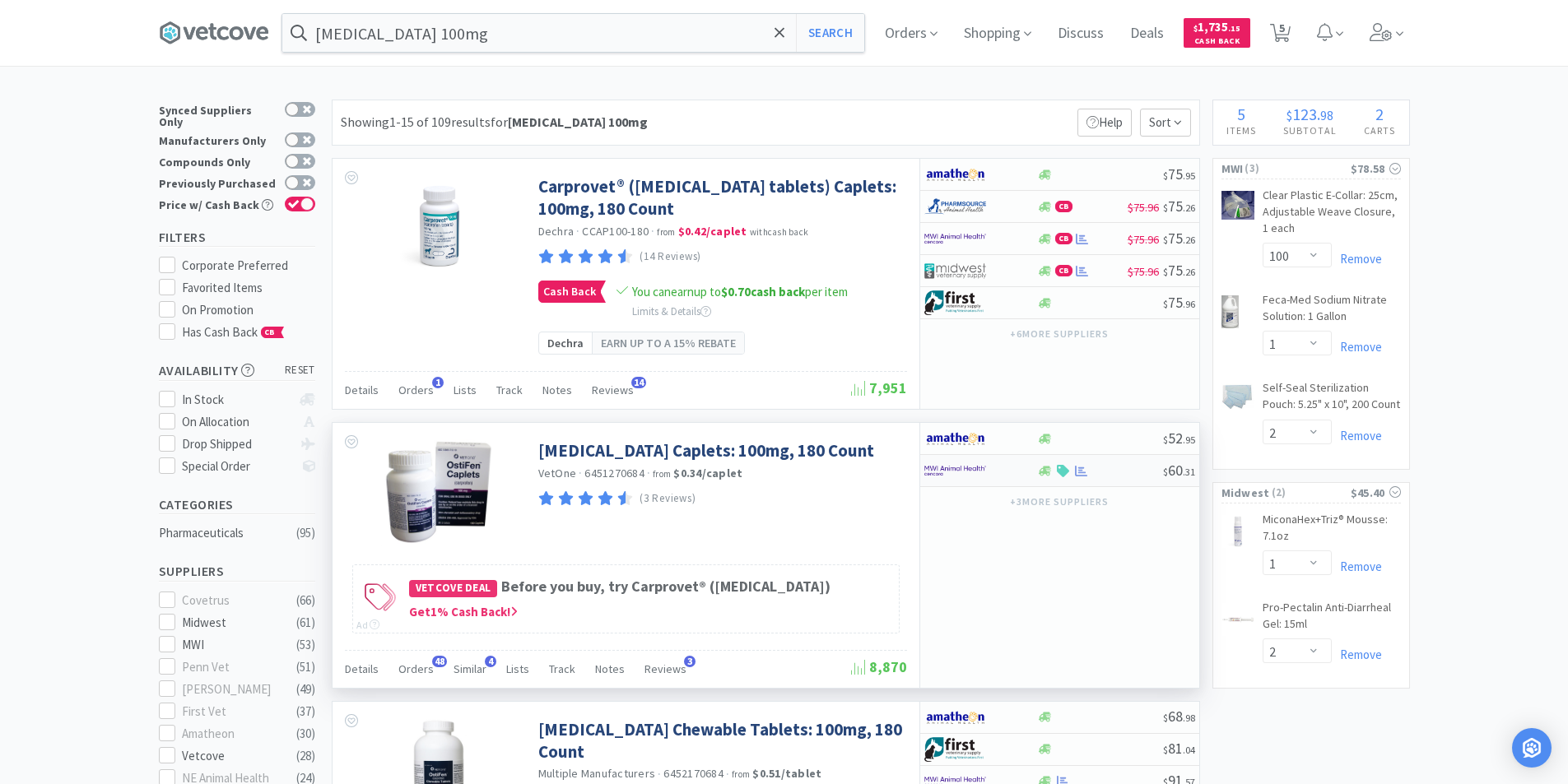
click at [1029, 473] on div at bounding box center [980, 471] width 112 height 28
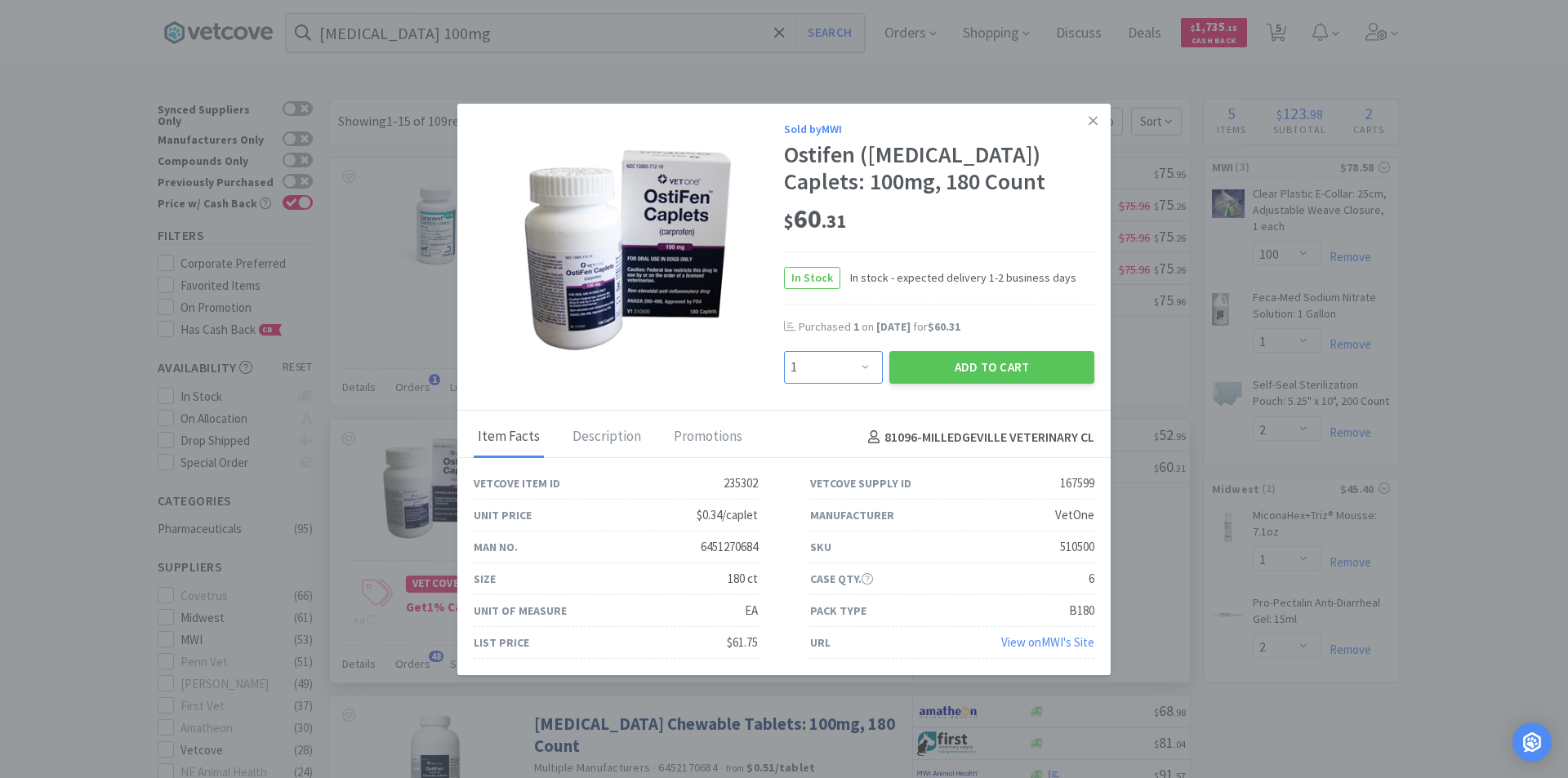
click at [860, 373] on select "Enter Quantity 1 2 3 4 5 6 7 8 9 10 11 12 13 14 15 16 17 18 19 20 Enter Quantity" at bounding box center [833, 367] width 99 height 33
select select "4"
click at [784, 351] on select "Enter Quantity 1 2 3 4 5 6 7 8 9 10 11 12 13 14 15 16 17 18 19 20 Enter Quantity" at bounding box center [833, 367] width 99 height 33
click at [975, 366] on button "Add to Cart" at bounding box center [992, 367] width 205 height 33
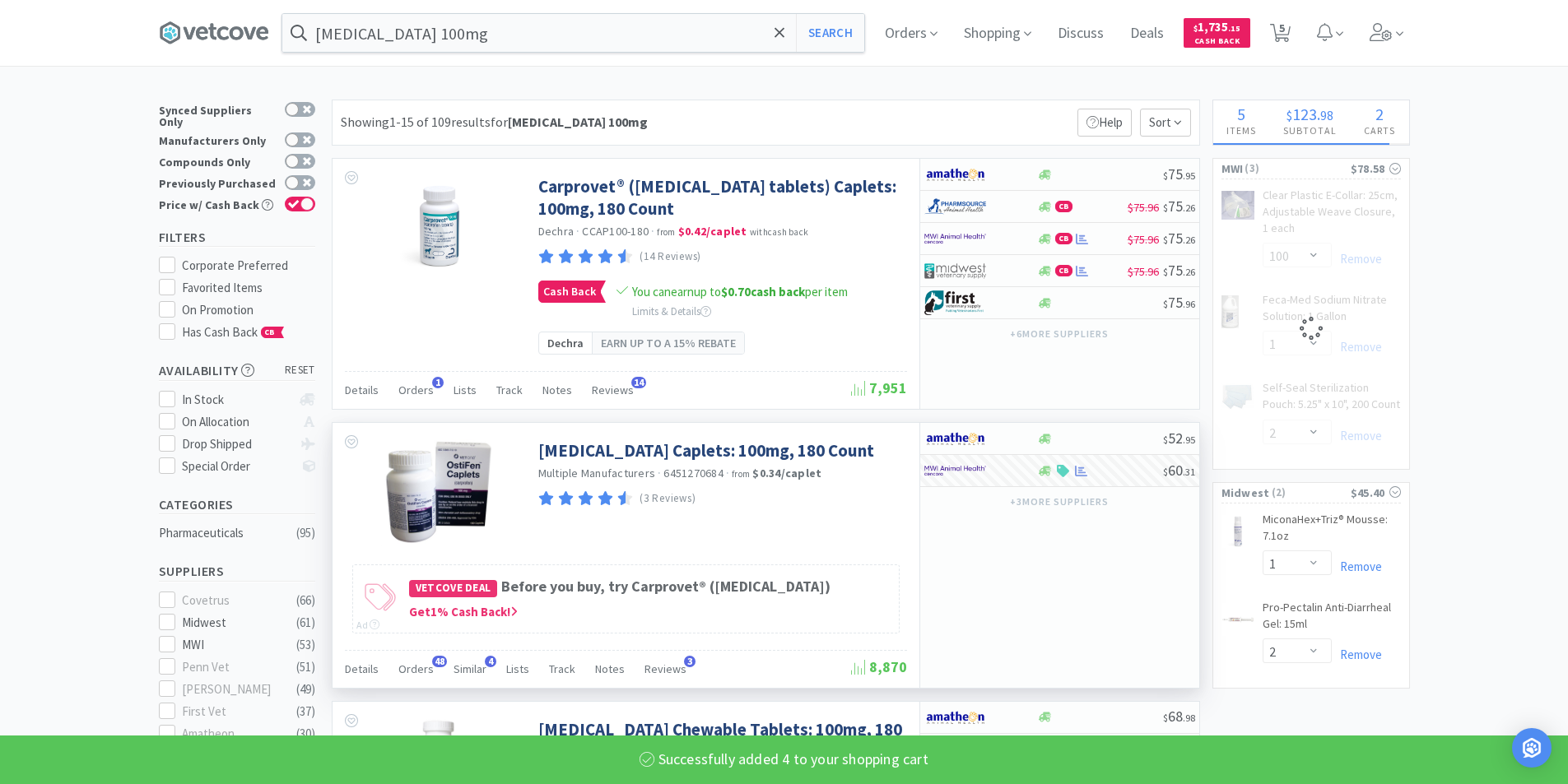
select select "4"
select select "2"
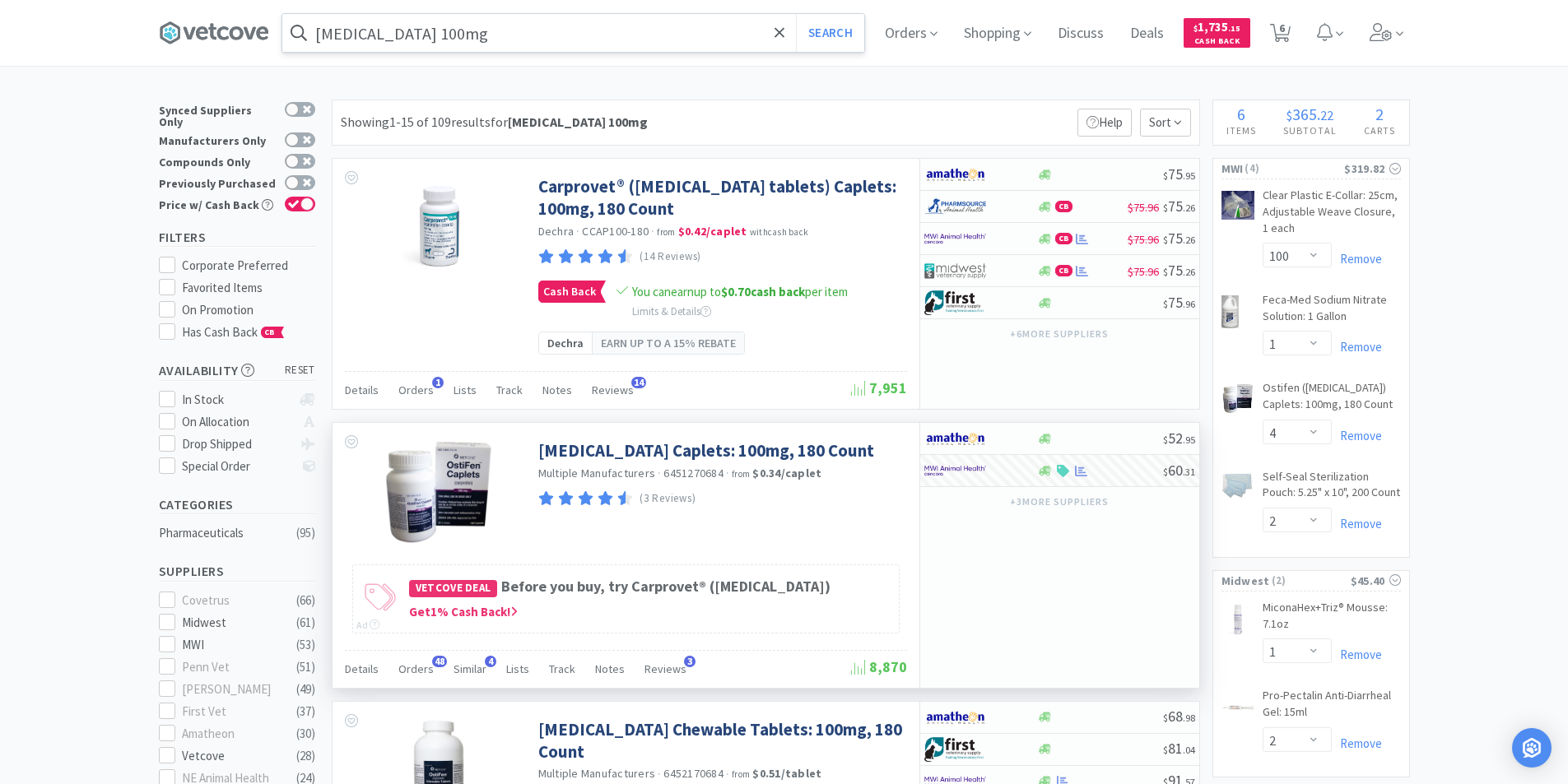
click at [491, 47] on input "[MEDICAL_DATA] 100mg" at bounding box center [573, 33] width 582 height 38
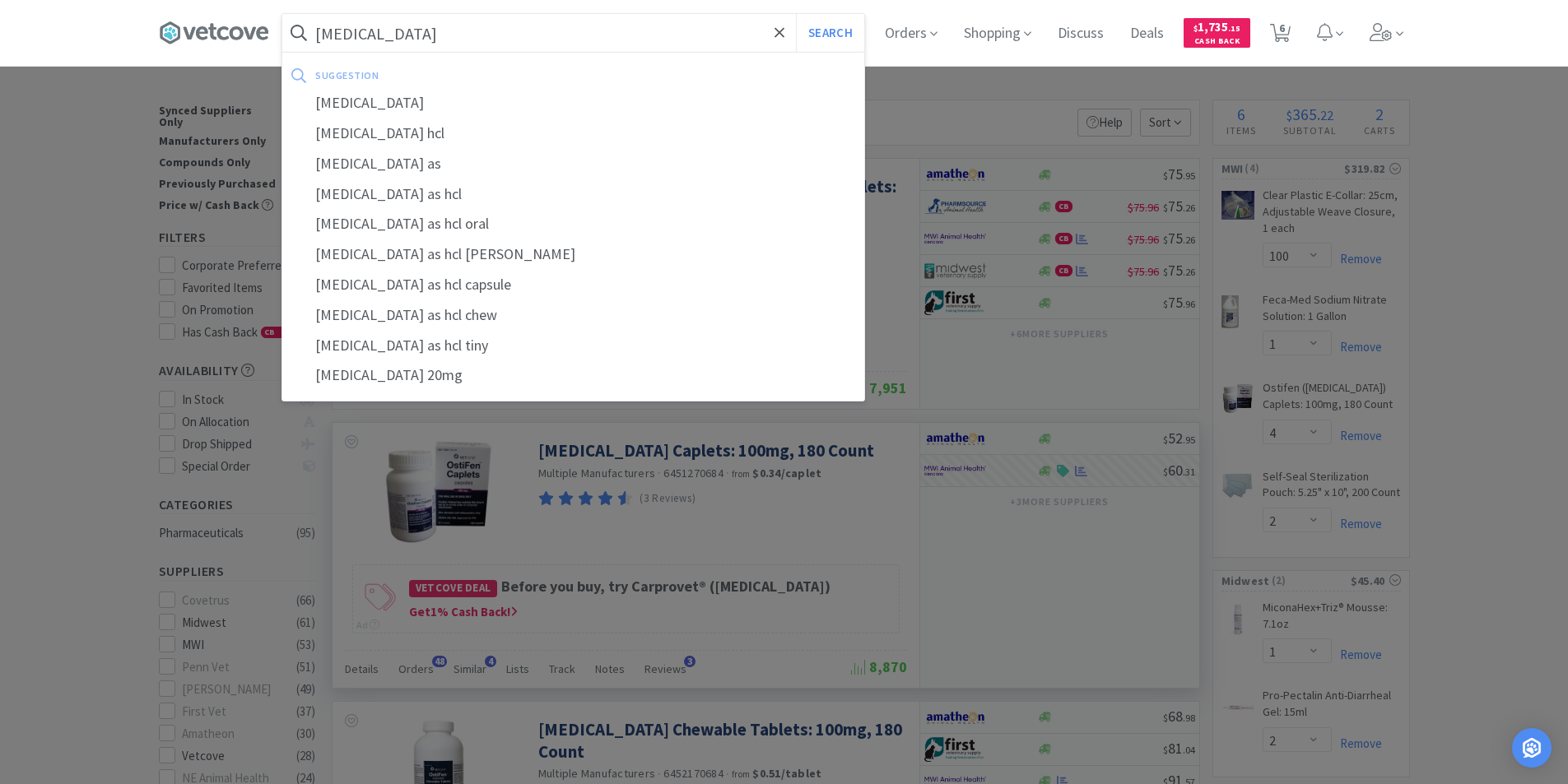
type input "[MEDICAL_DATA]"
click at [796, 14] on button "Search" at bounding box center [830, 33] width 69 height 38
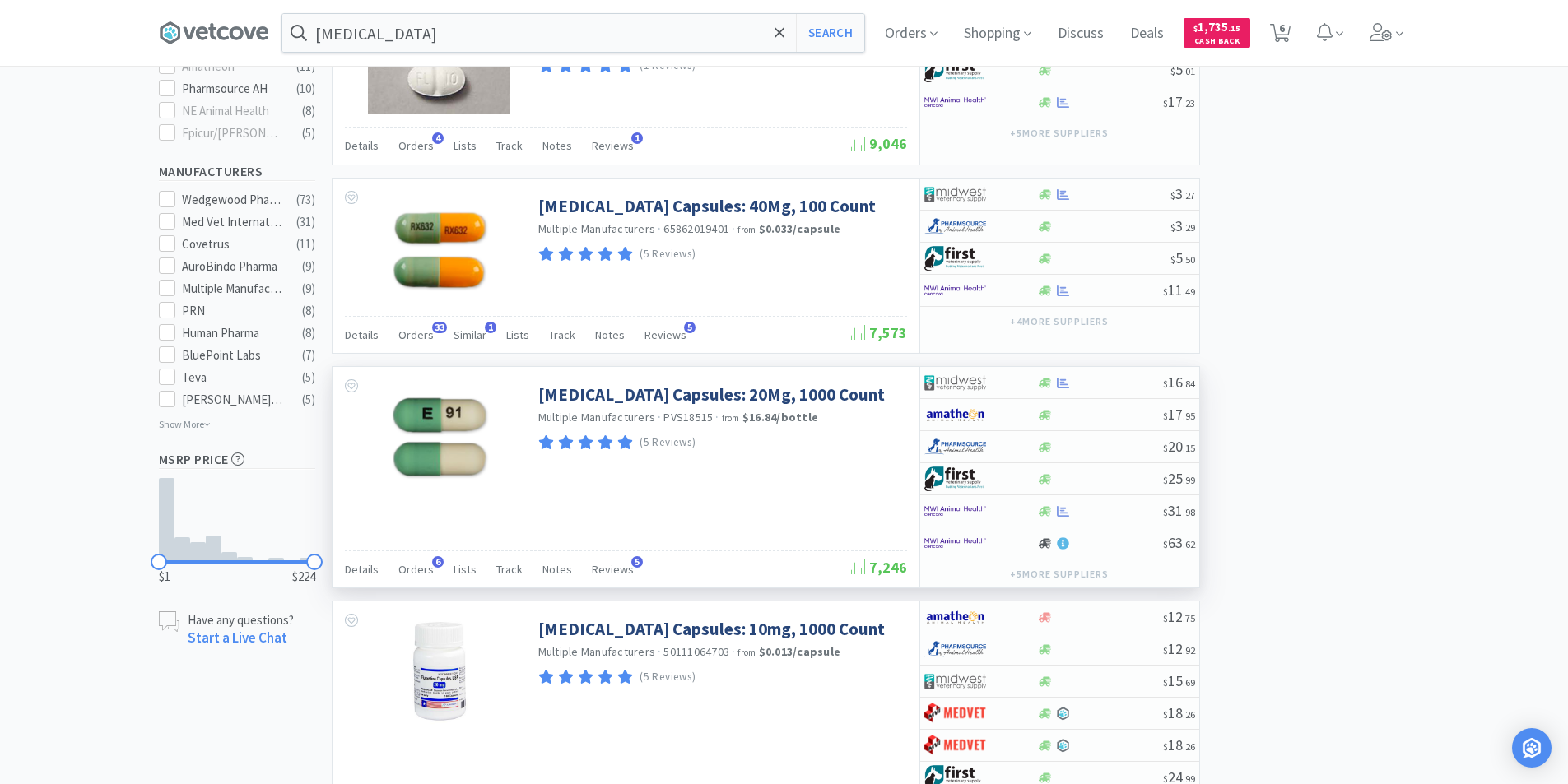
scroll to position [741, 0]
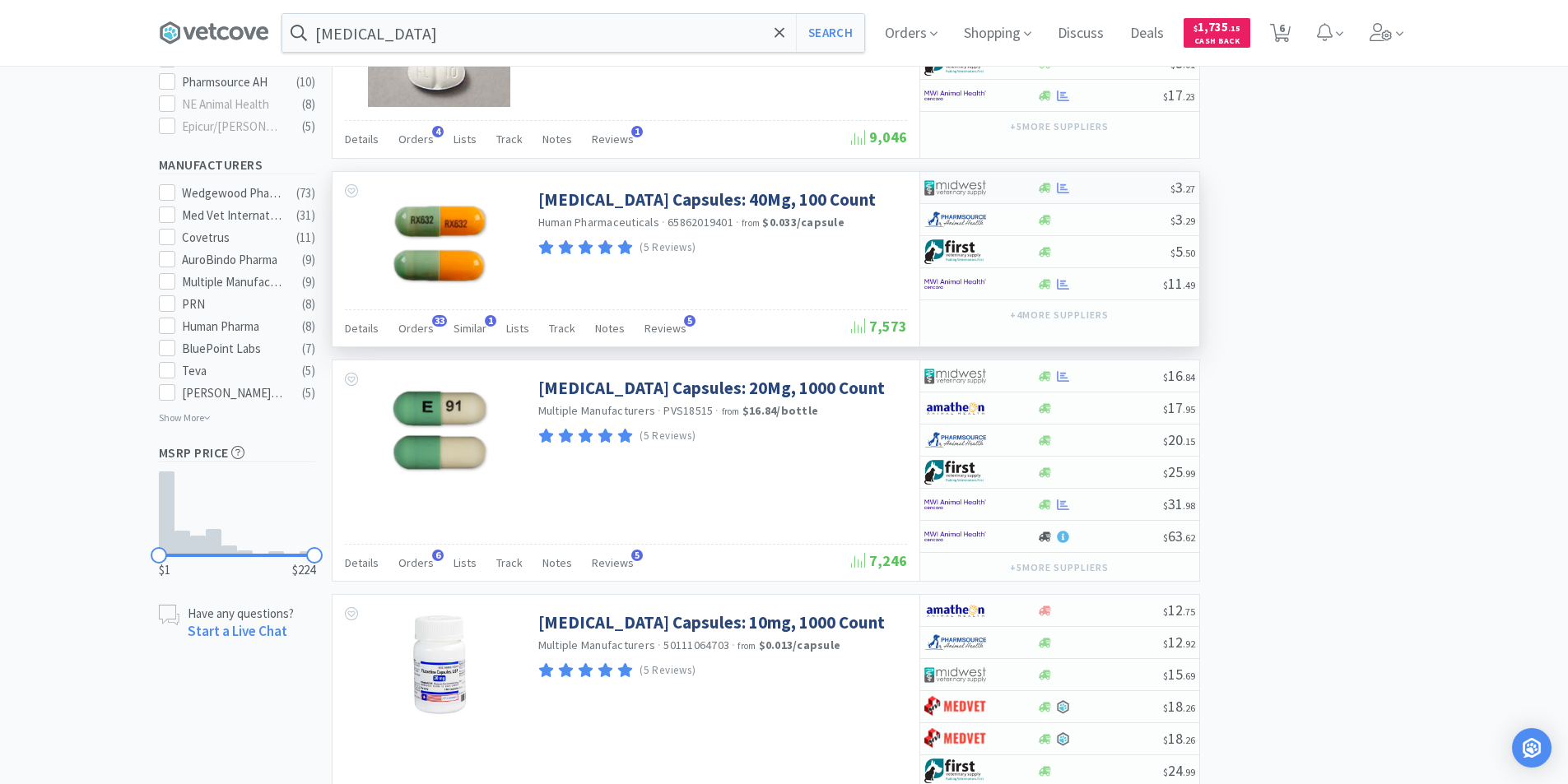
click at [1009, 187] on div at bounding box center [969, 188] width 91 height 28
select select "1"
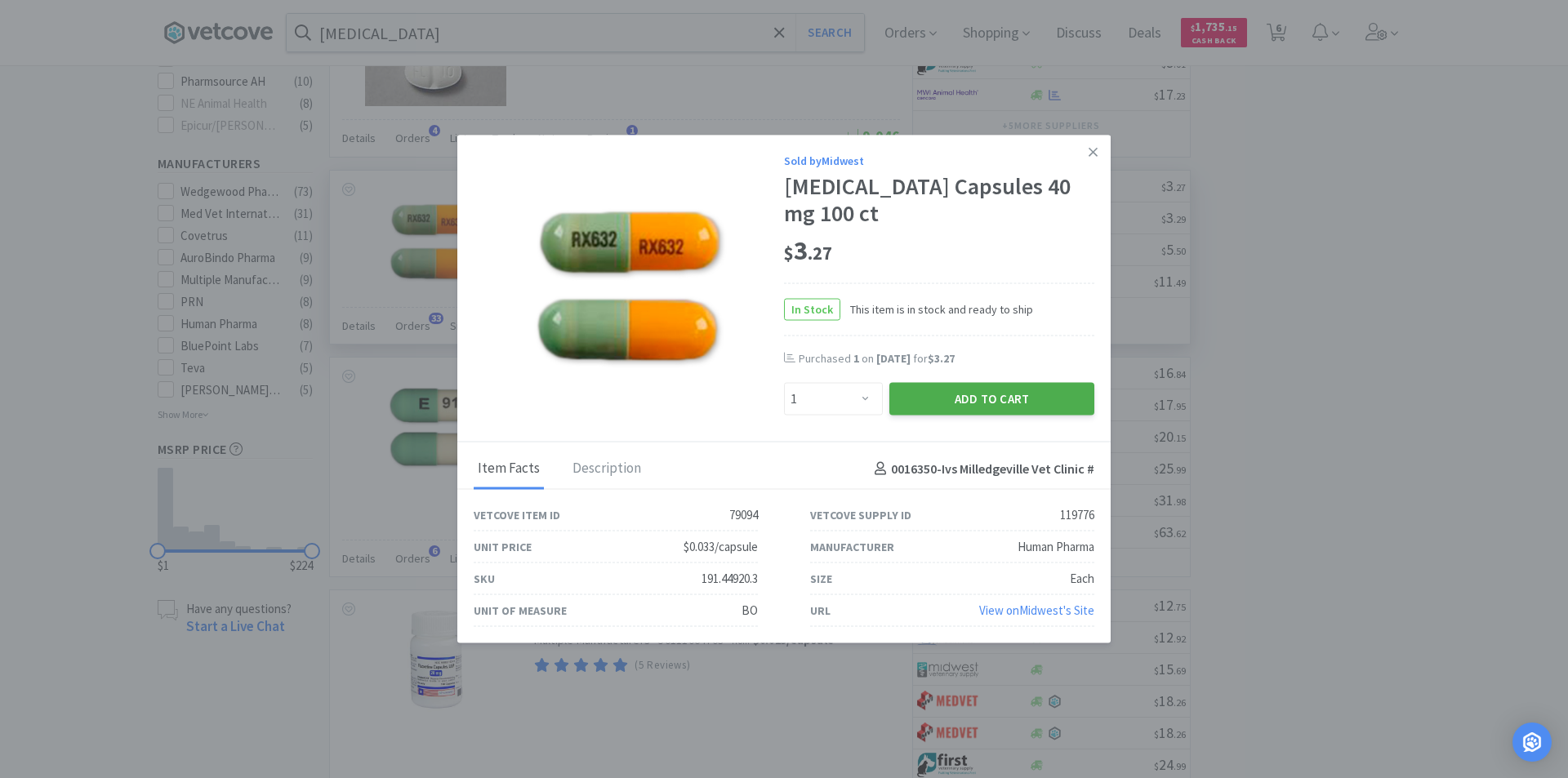
click at [965, 392] on button "Add to Cart" at bounding box center [992, 399] width 205 height 33
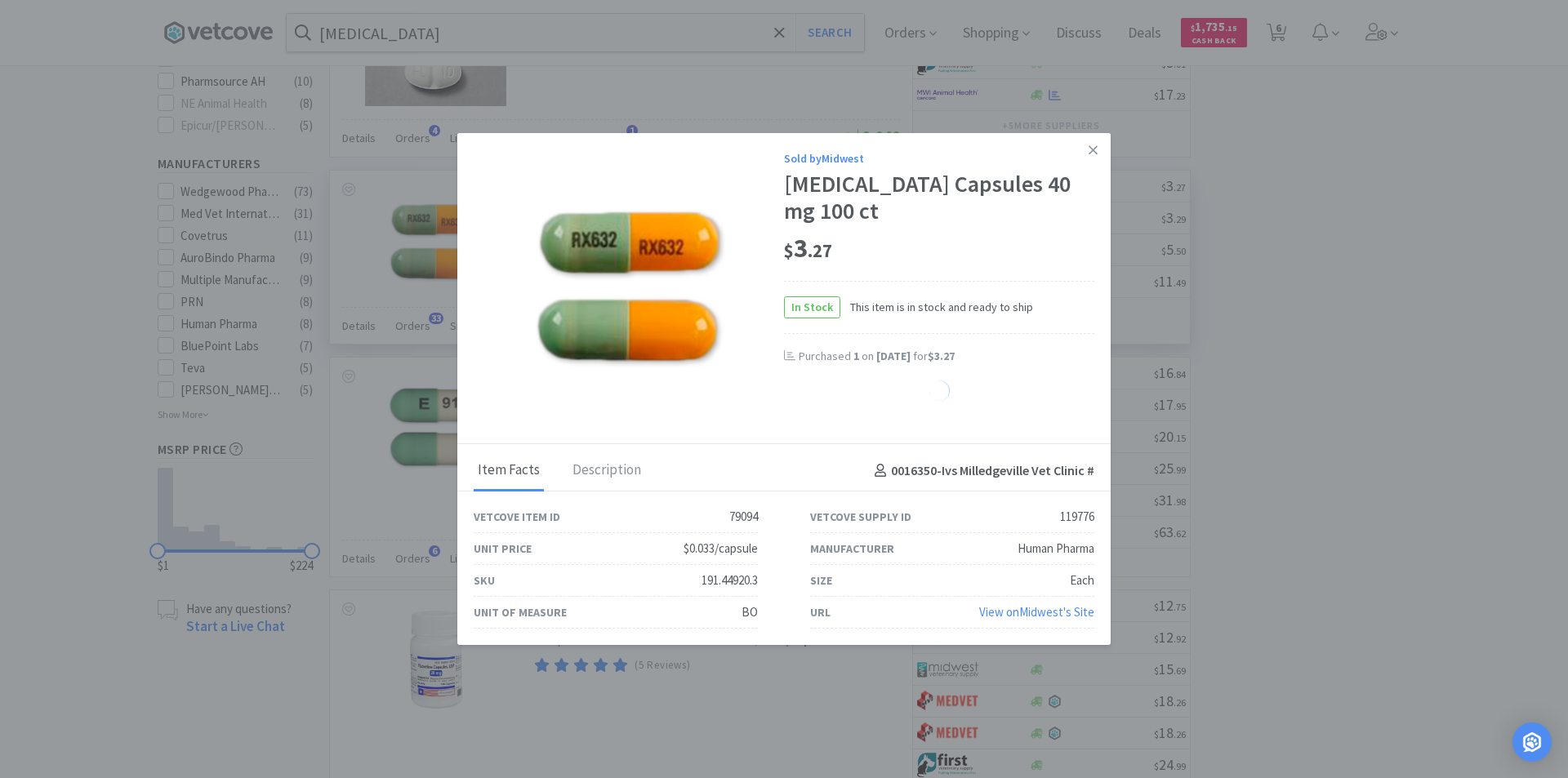
select select "1"
select select "2"
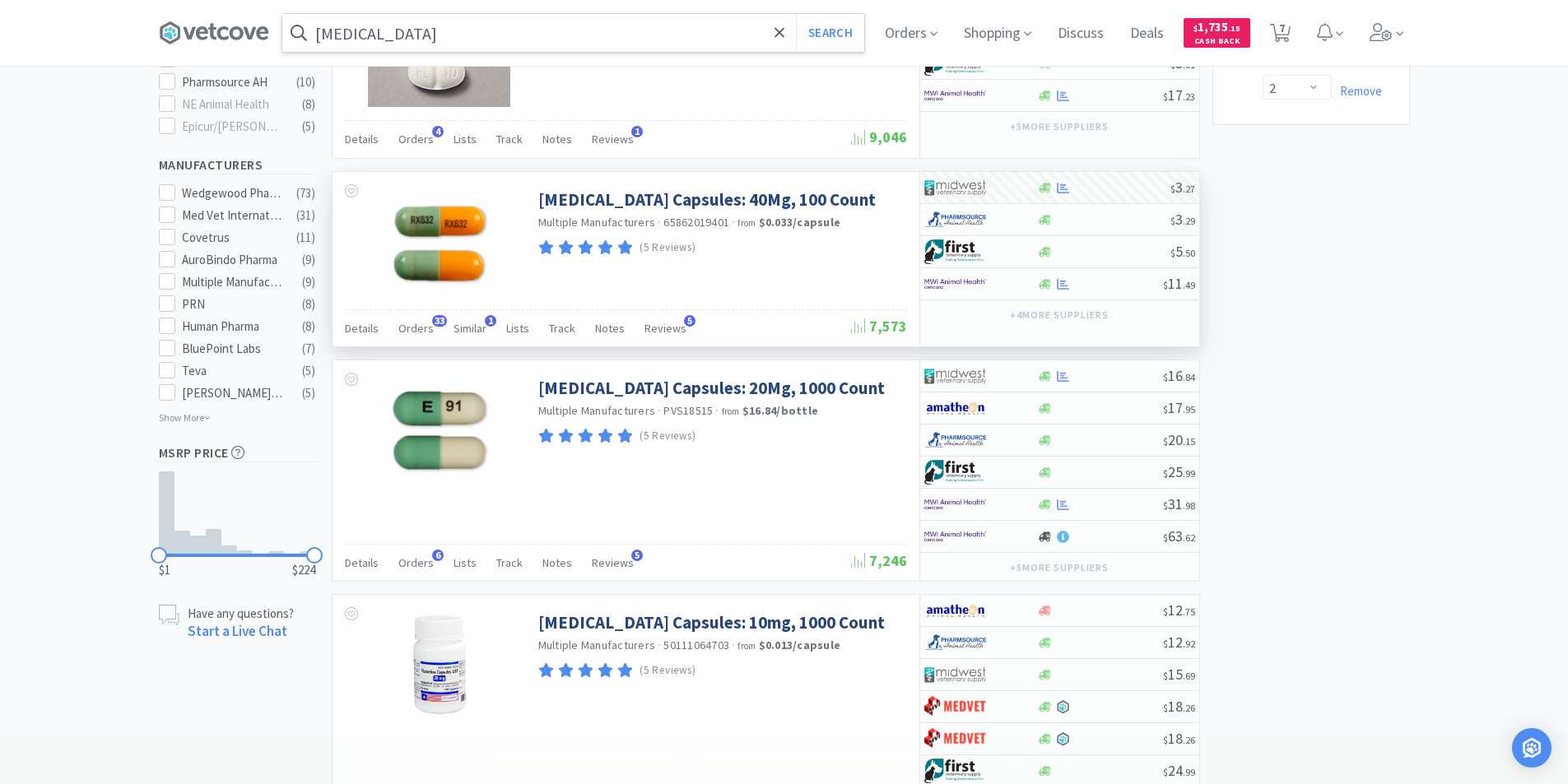
click at [468, 41] on input "[MEDICAL_DATA]" at bounding box center [573, 33] width 582 height 38
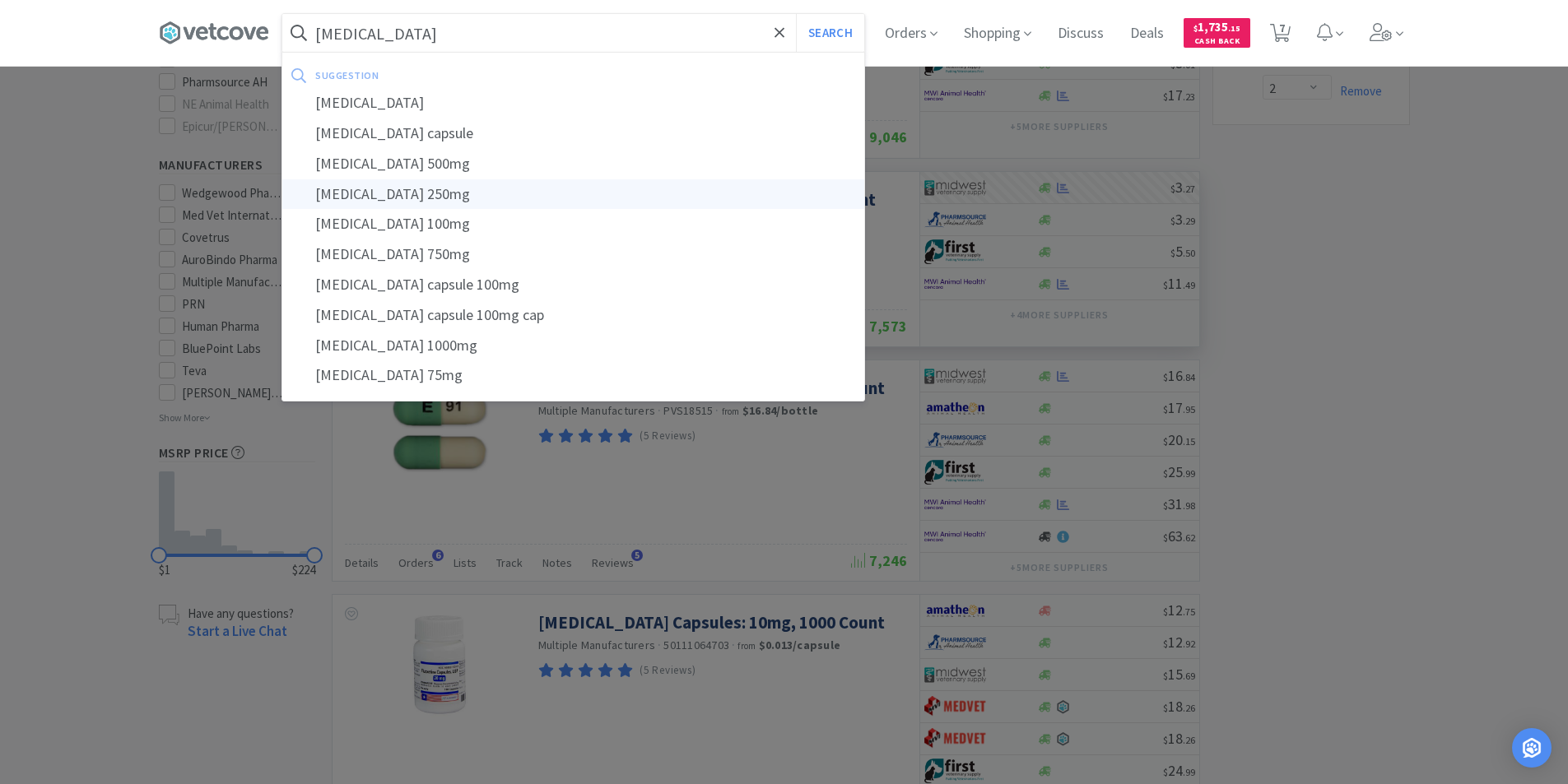
click at [418, 191] on div "[MEDICAL_DATA] 250mg" at bounding box center [573, 194] width 582 height 31
type input "[MEDICAL_DATA] 250mg"
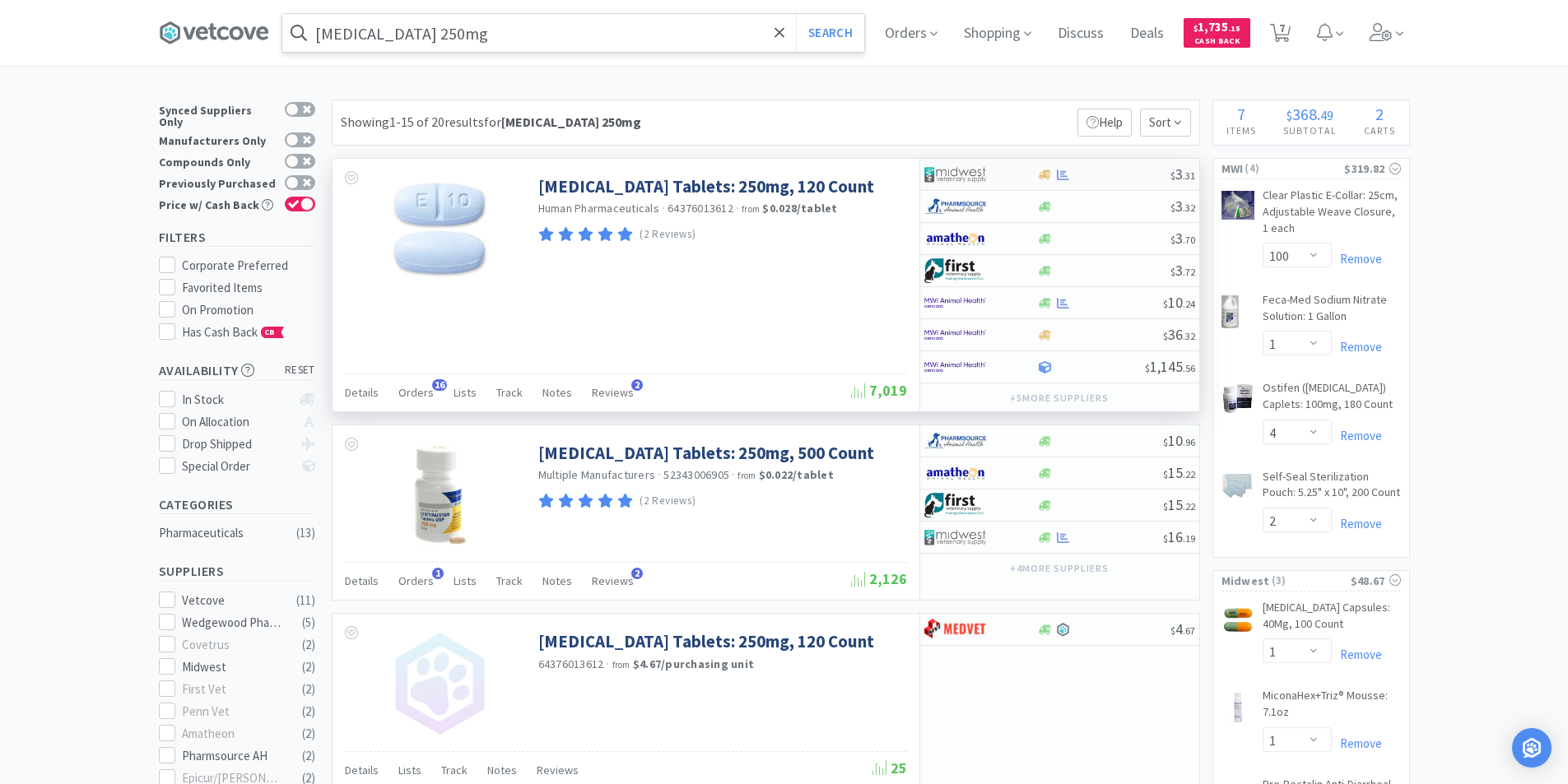
click at [975, 178] on img at bounding box center [955, 174] width 62 height 25
select select "1"
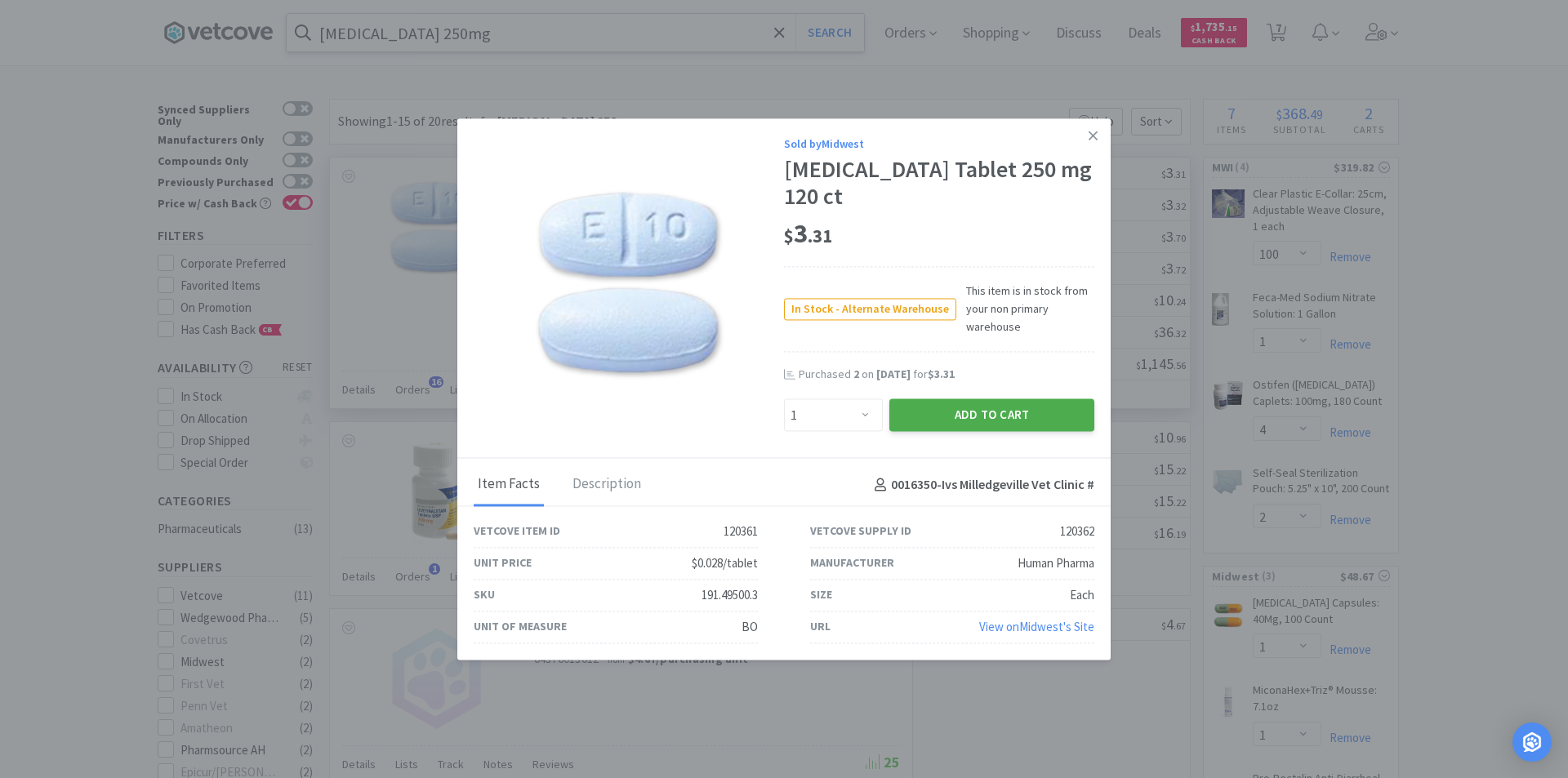
click at [952, 417] on button "Add to Cart" at bounding box center [992, 416] width 205 height 33
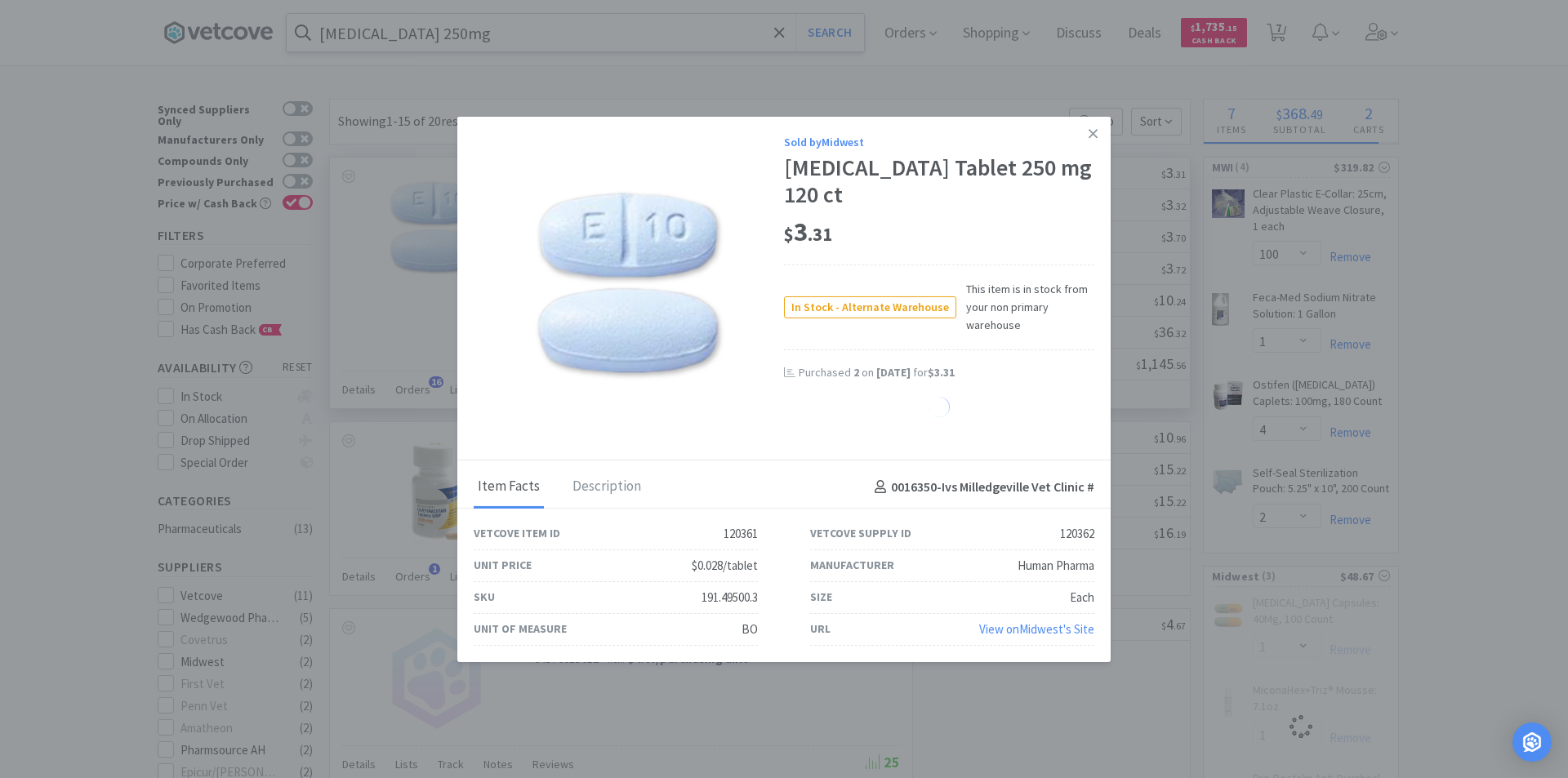
select select "1"
select select "2"
